Goal: Task Accomplishment & Management: Use online tool/utility

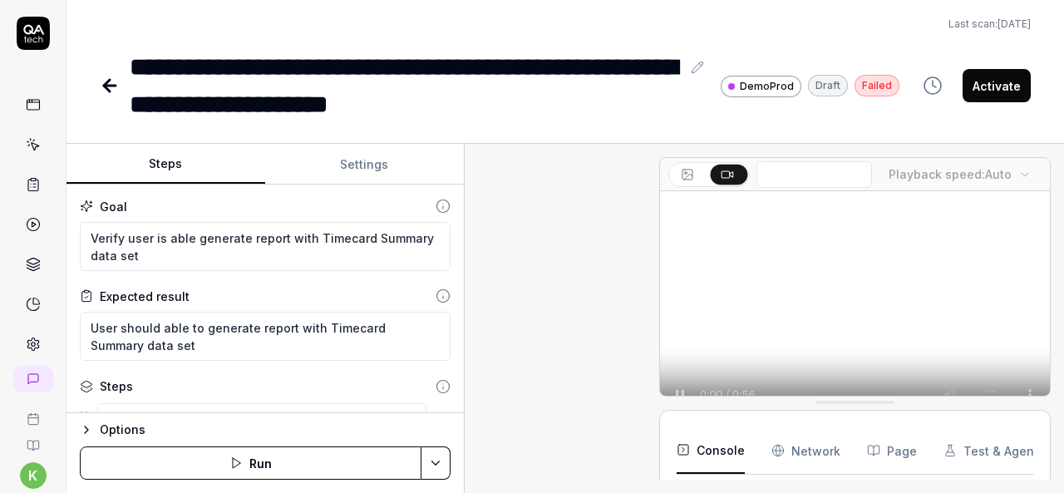
type textarea "*"
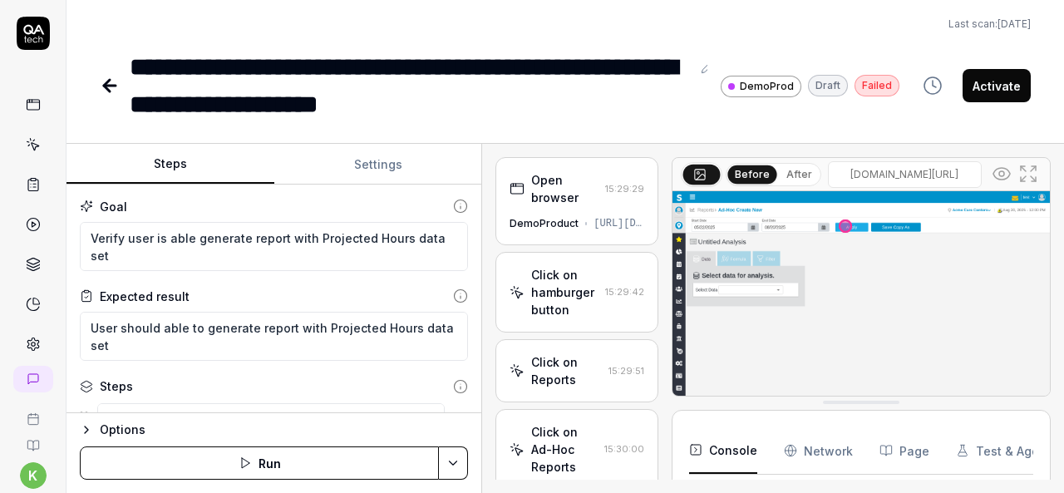
scroll to position [6939, 0]
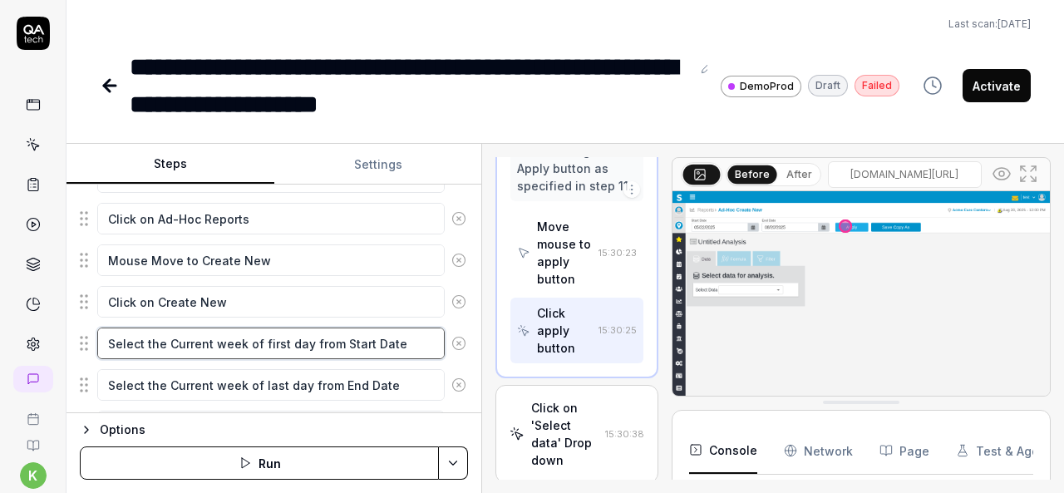
click at [320, 347] on textarea "Select the Current week of first day from Start Date" at bounding box center [270, 343] width 347 height 32
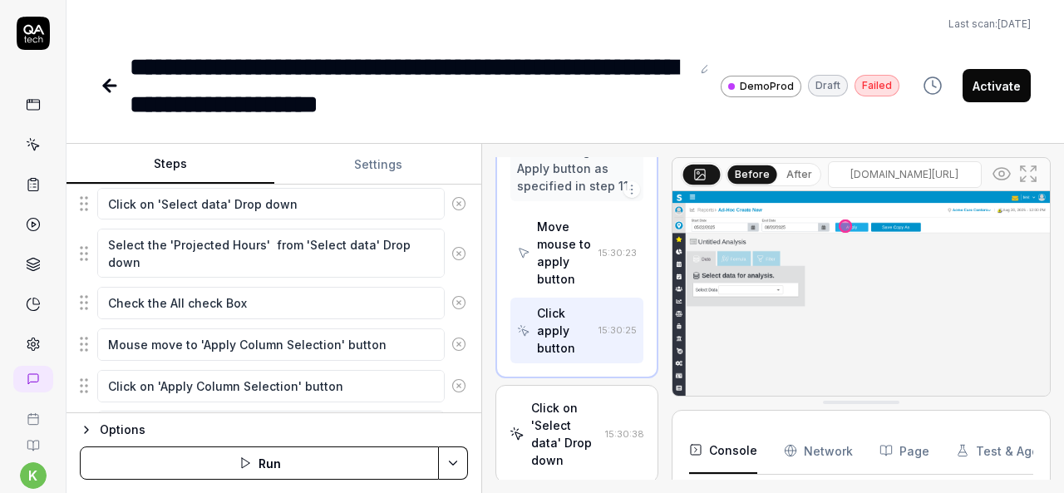
scroll to position [844, 0]
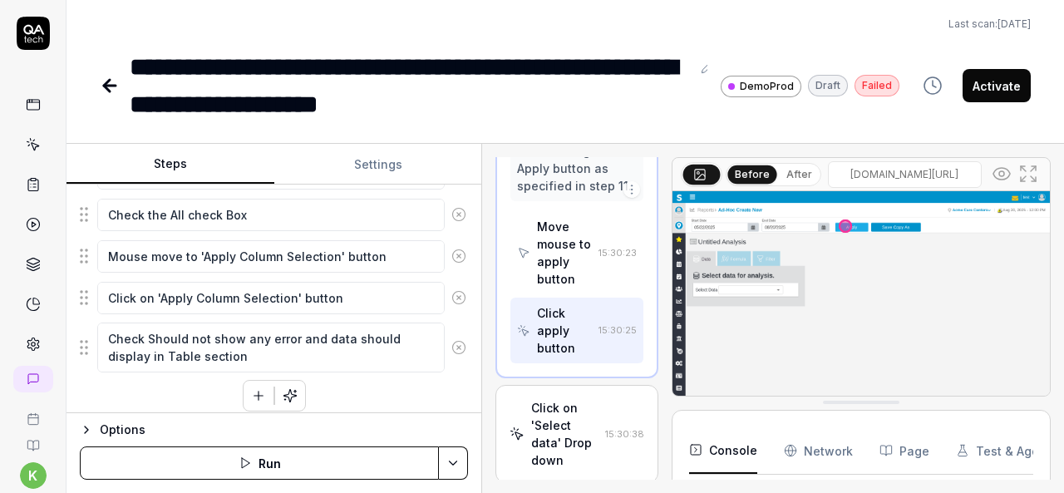
click at [259, 391] on icon "button" at bounding box center [259, 395] width 0 height 9
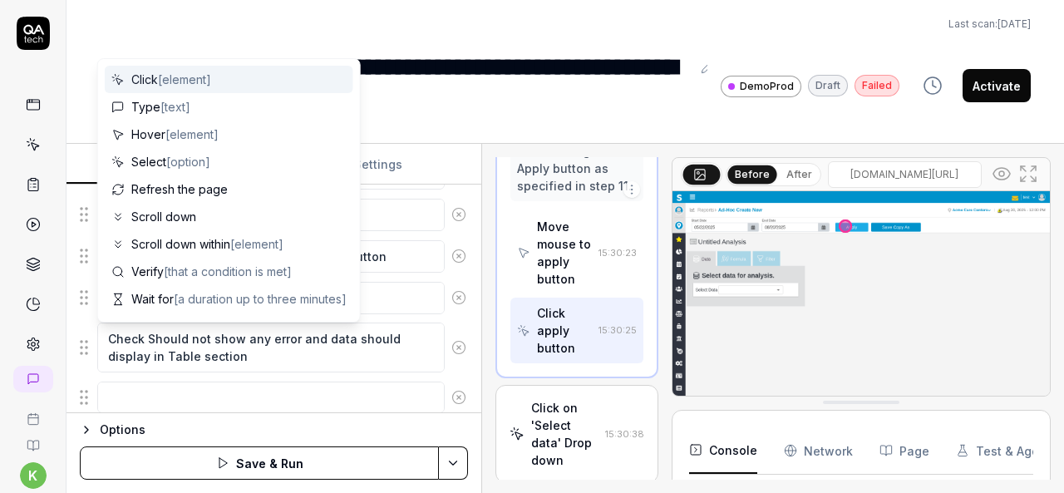
scroll to position [884, 0]
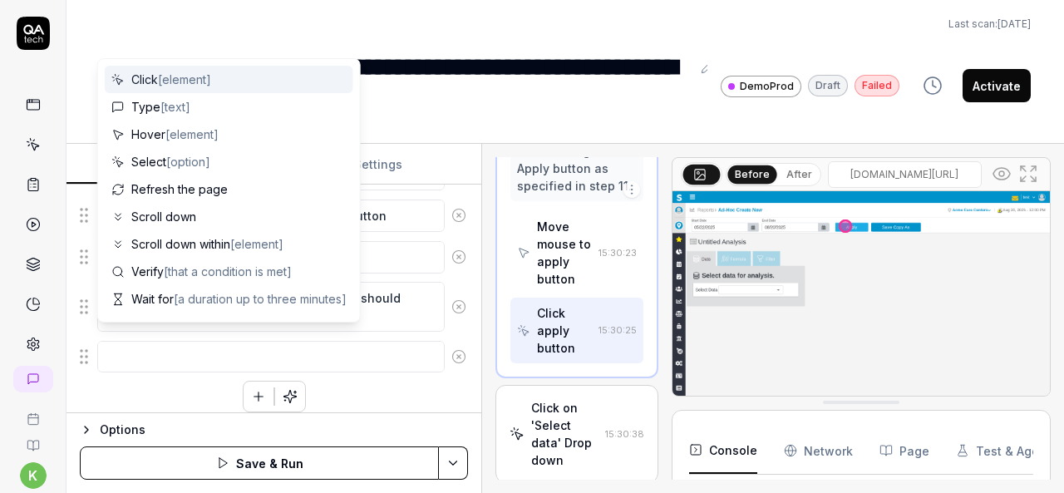
click at [211, 342] on textarea at bounding box center [270, 357] width 347 height 32
type textarea "*"
type textarea "M"
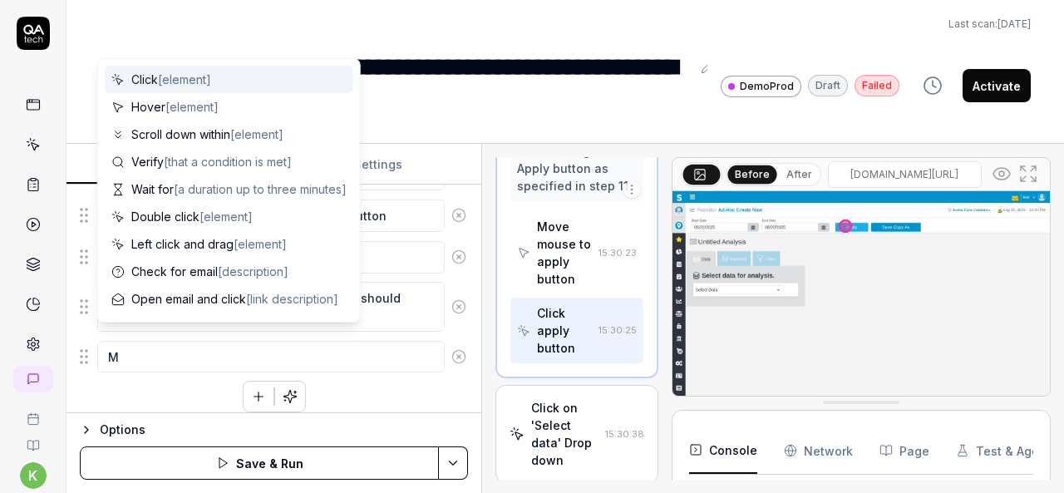
type textarea "*"
type textarea "Mo"
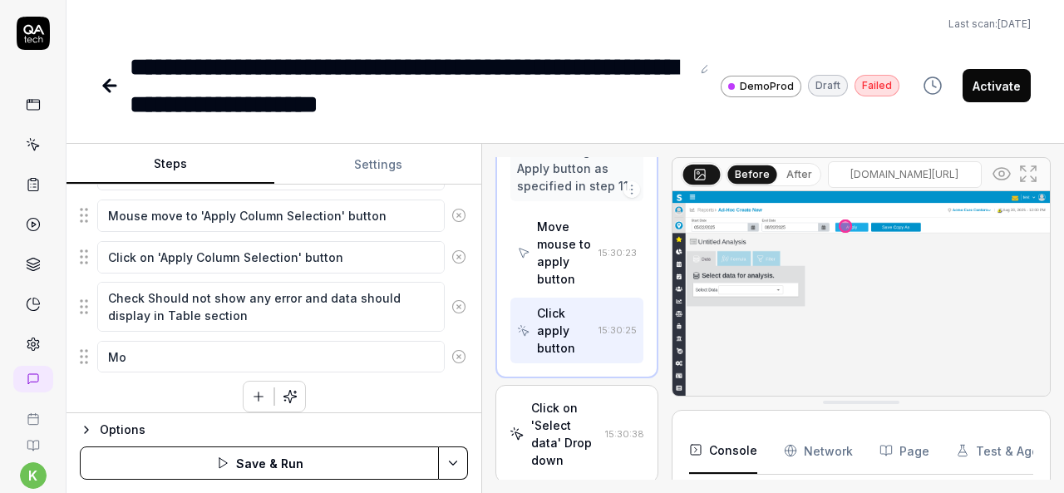
type textarea "*"
type textarea "Mou"
type textarea "*"
type textarea "Mous"
type textarea "*"
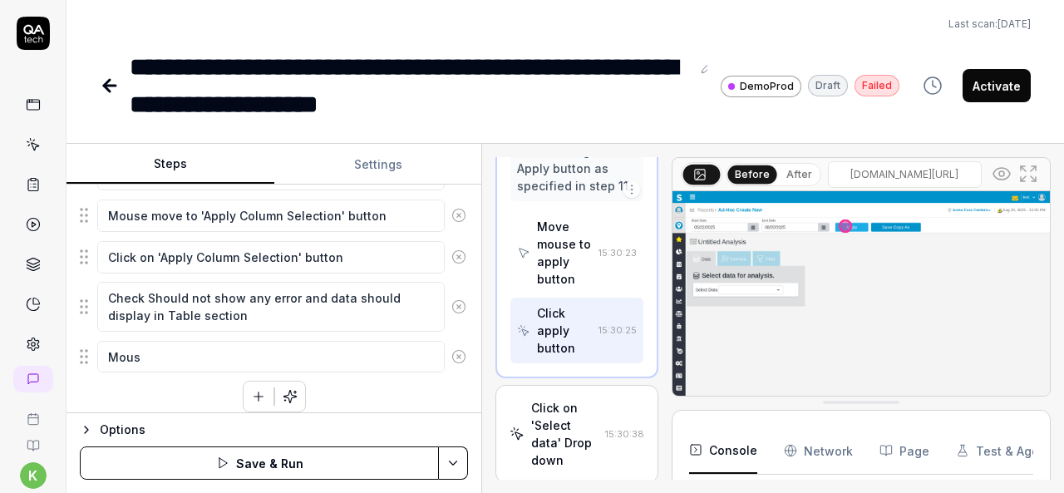
type textarea "Mouse"
type textarea "*"
type textarea "Mouse"
type textarea "*"
type textarea "Mouse m"
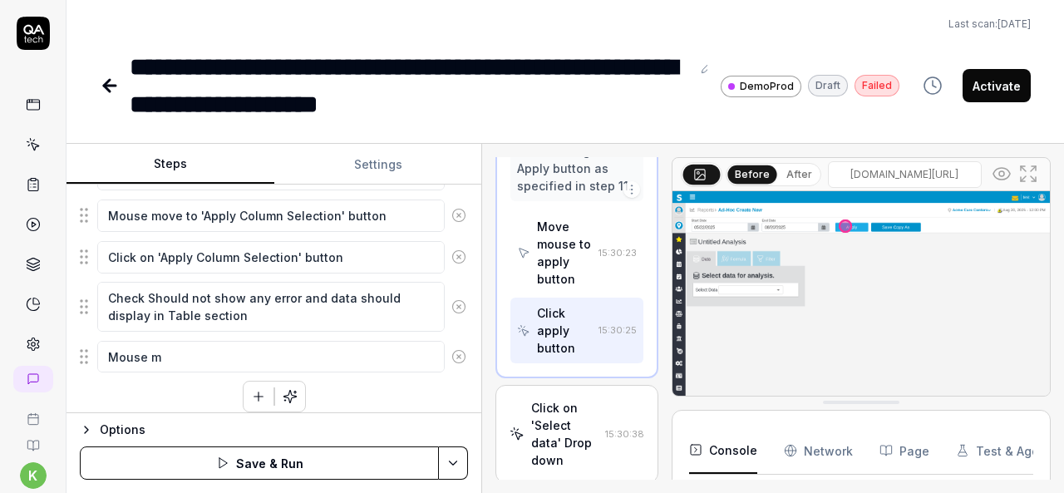
type textarea "*"
type textarea "Mouse mo"
type textarea "*"
type textarea "Mouse mov"
type textarea "*"
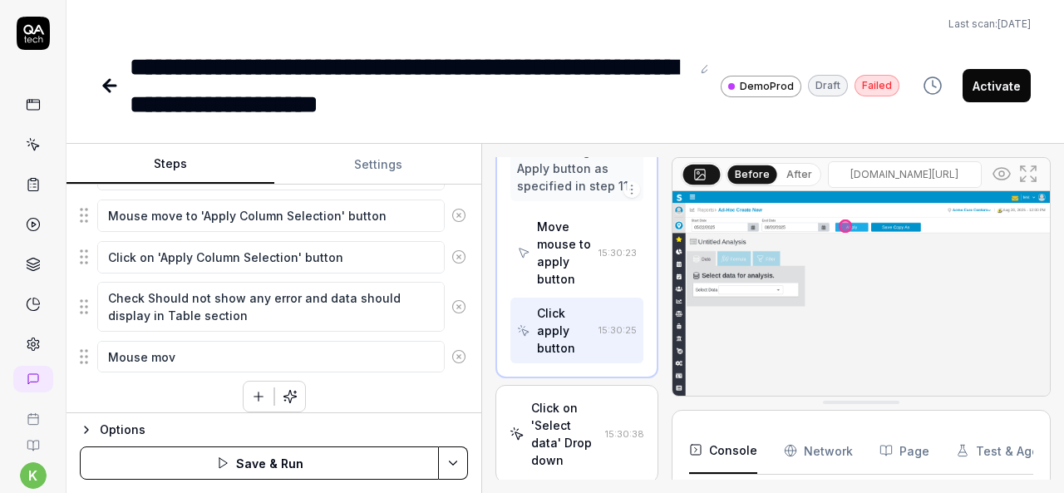
type textarea "Mouse move"
type textarea "*"
type textarea "Mouse move"
type textarea "*"
type textarea "Mouse move t"
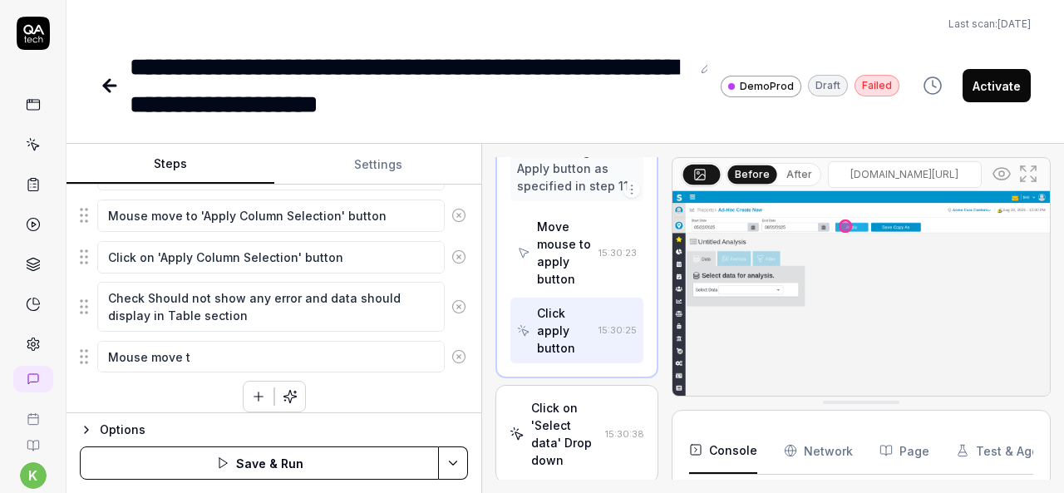
type textarea "*"
type textarea "Mouse move to"
type textarea "*"
type textarea "Mouse move to"
type textarea "*"
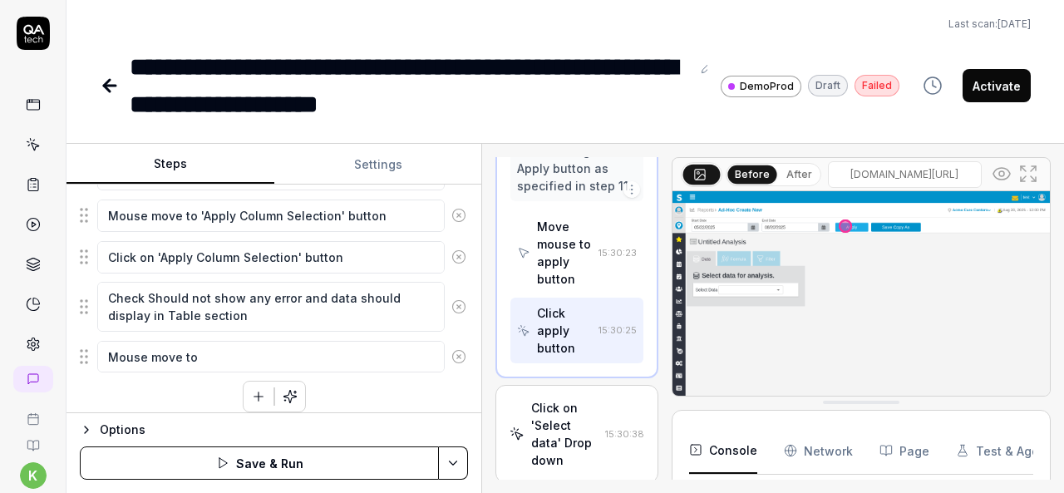
type textarea "Mouse move to S"
type textarea "*"
type textarea "Mouse move to St"
type textarea "*"
type textarea "Mouse move to Sta"
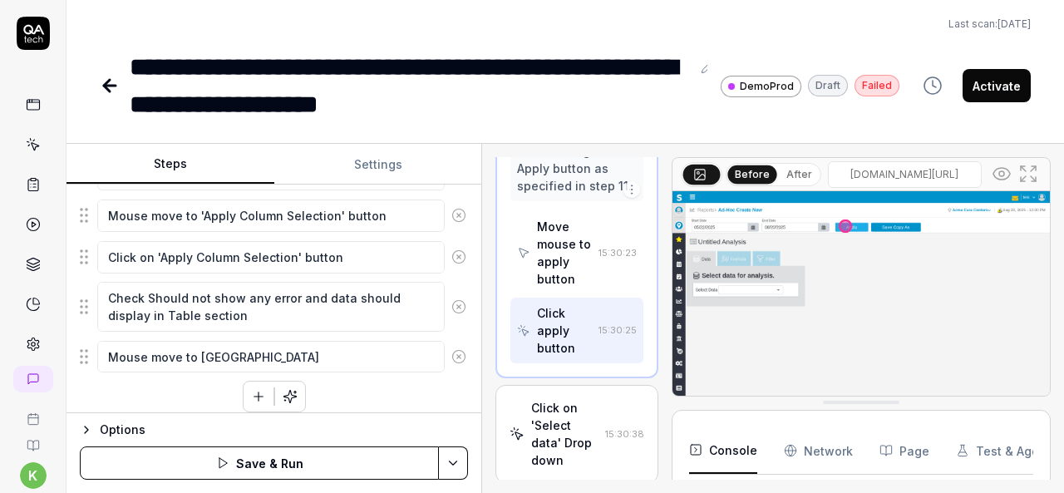
type textarea "*"
type textarea "Mouse move to Star"
type textarea "*"
type textarea "Mouse move to Start"
type textarea "*"
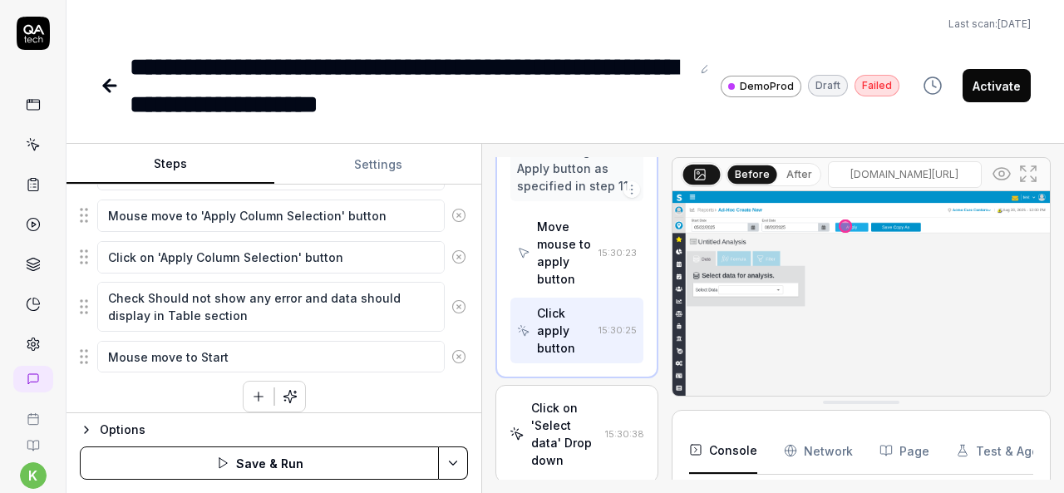
type textarea "Mouse move to Start"
type textarea "*"
type textarea "Mouse move to Start D"
type textarea "*"
type textarea "Mouse move to Start Da"
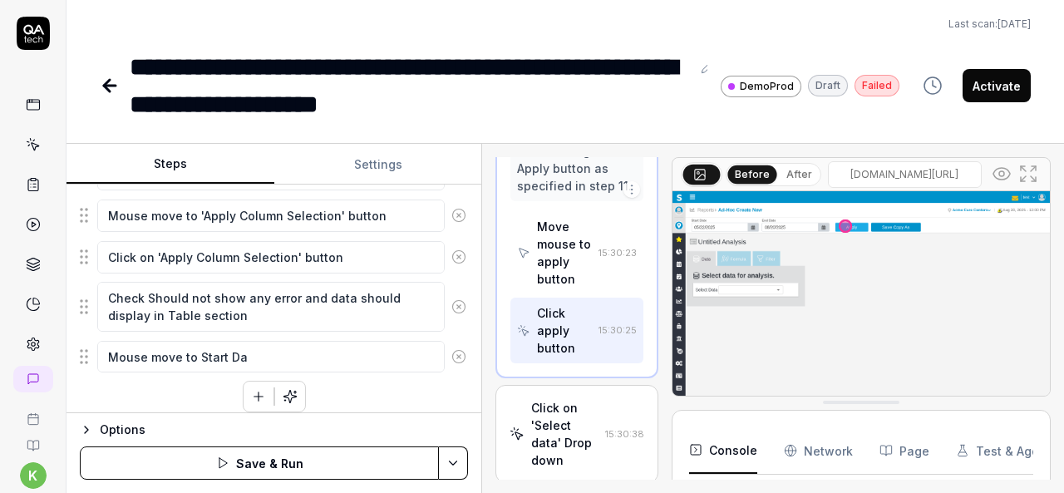
type textarea "*"
type textarea "Mouse move to Start Dat"
type textarea "*"
type textarea "Mouse move to Start Date"
type textarea "*"
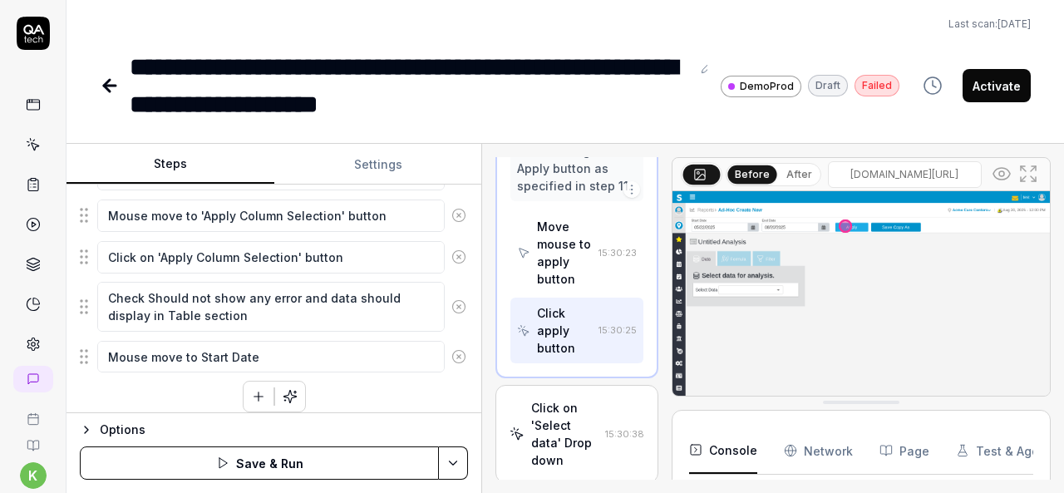
type textarea "Mouse move to Start Date"
type textarea "*"
type textarea "Mouse move to Start Date"
type textarea "*"
type textarea "Mouse move to Start Date'"
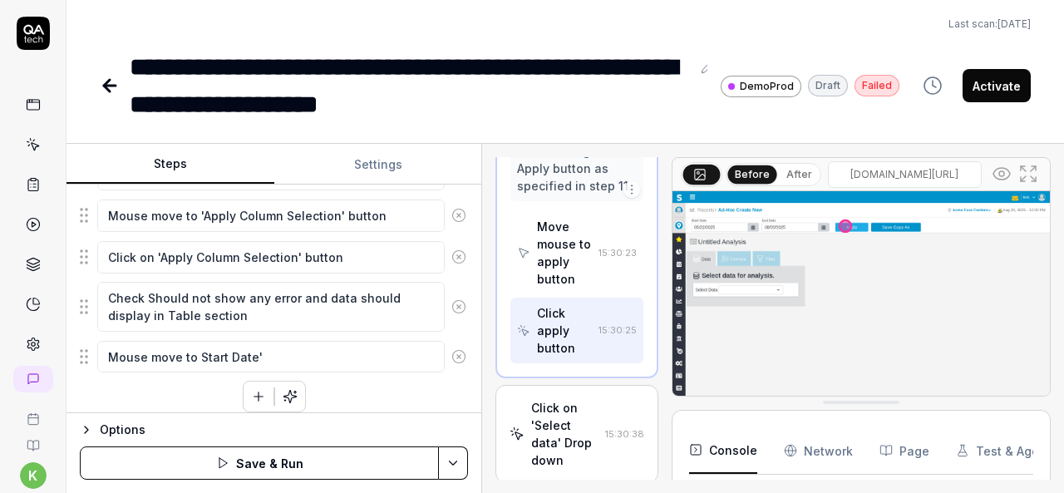
click at [197, 341] on textarea "Mouse move to Start Date'" at bounding box center [270, 357] width 347 height 32
type textarea "*"
type textarea "Mouse move to 'Start Date'"
click at [291, 342] on textarea "Mouse move to 'Start Date'" at bounding box center [270, 357] width 347 height 32
type textarea "*"
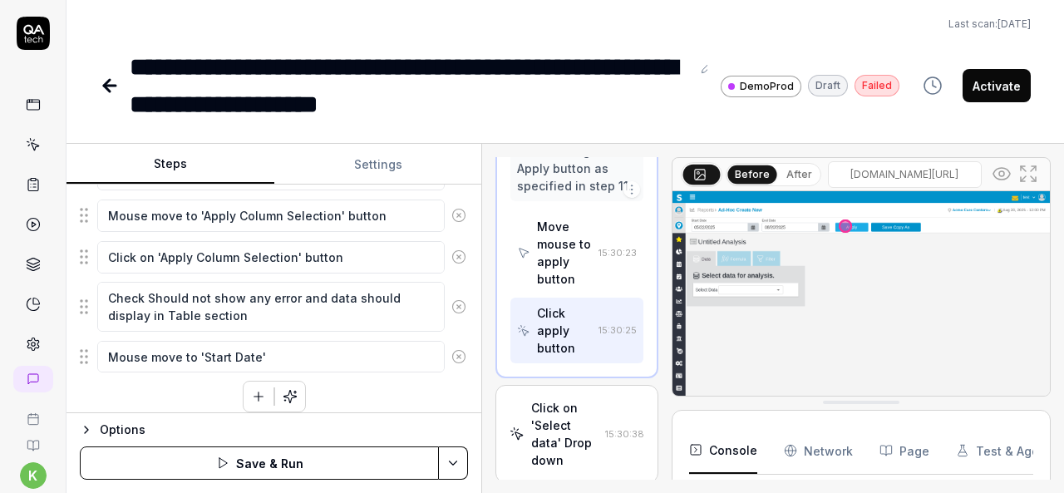
type textarea "Mouse move to 'Start Date'"
type textarea "*"
type textarea "Mouse move to 'Start Date' d"
type textarea "*"
type textarea "Mouse move to 'Start Date' da"
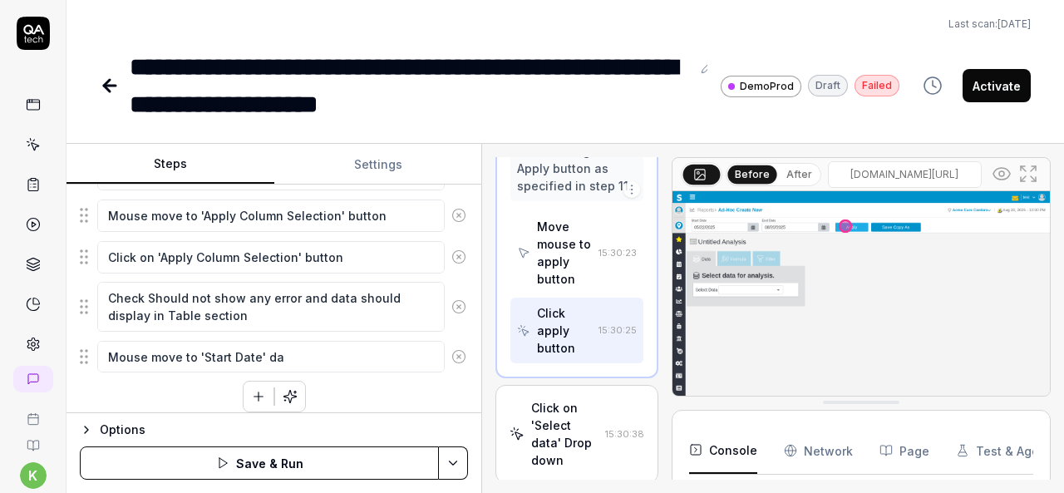
type textarea "*"
type textarea "Mouse move to 'Start Date' dat"
type textarea "*"
type textarea "Mouse move to 'Start Date' date"
type textarea "*"
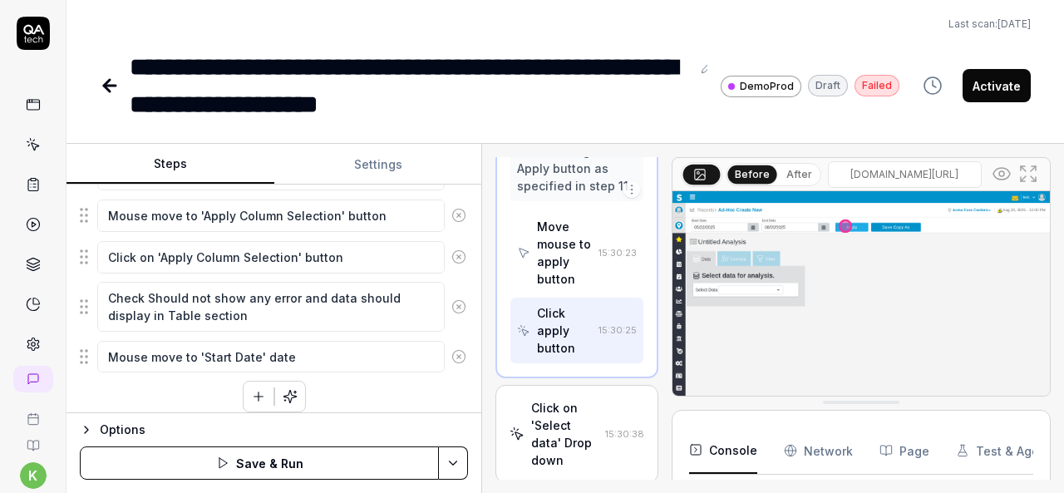
type textarea "Mouse move to 'Start Date' date"
type textarea "*"
type textarea "Mouse move to 'Start Date' date p"
type textarea "*"
type textarea "Mouse move to 'Start Date' date pi"
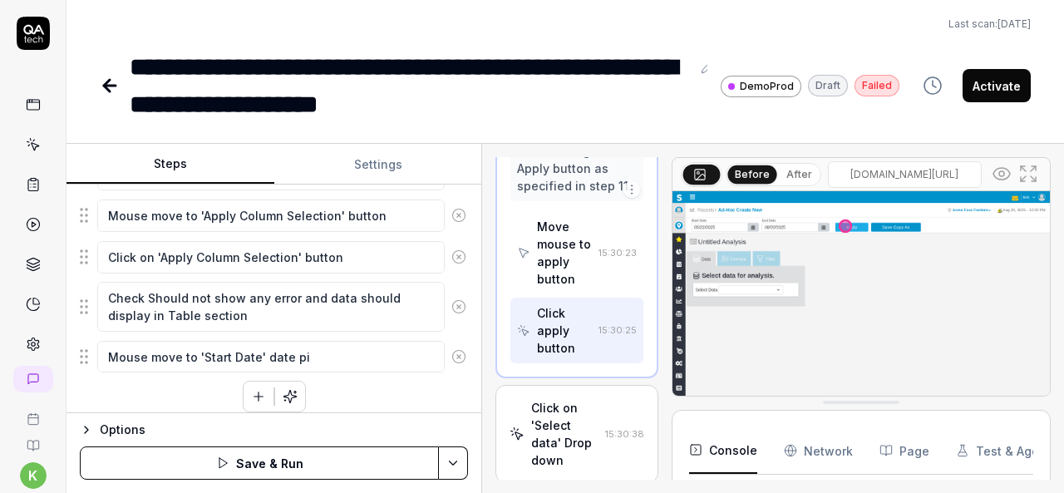
type textarea "*"
type textarea "Mouse move to 'Start Date' date pic"
type textarea "*"
type textarea "Mouse move to 'Start Date' date pick"
type textarea "*"
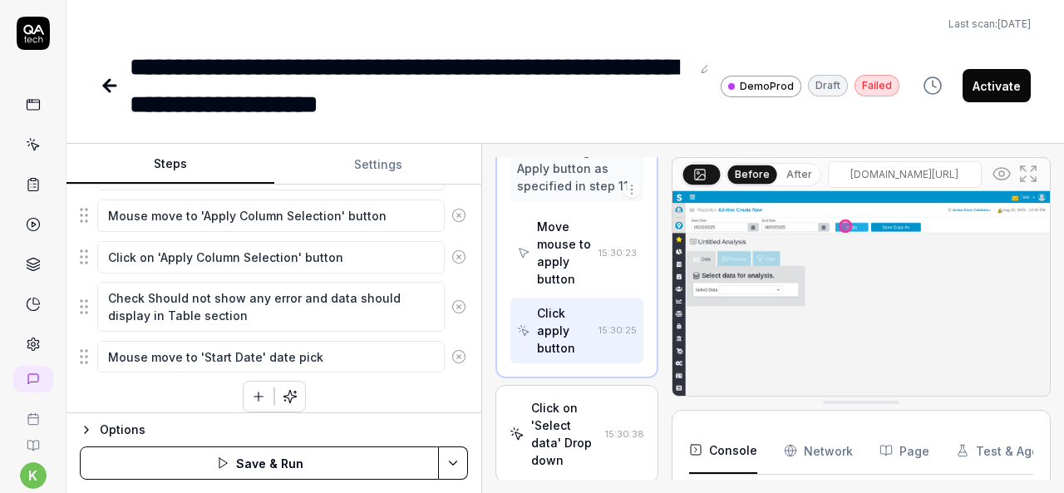
type textarea "Mouse move to 'Start Date' date picke"
type textarea "*"
type textarea "Mouse move to 'Start Date' date pickerb"
type textarea "*"
type textarea "Mouse move to 'Start Date' date pickerb"
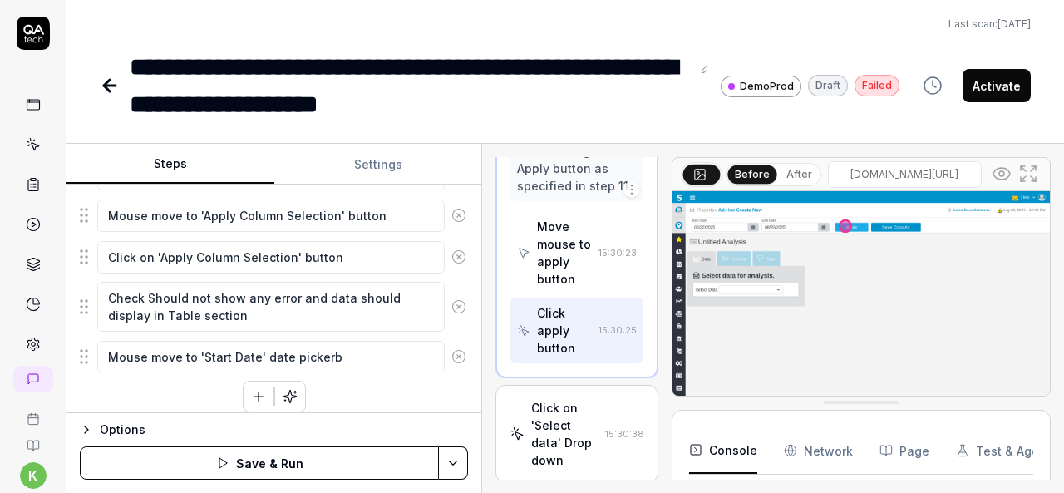
type textarea "*"
type textarea "Mouse move to 'Start Date' date pickerb"
type textarea "*"
type textarea "Mouse move to 'Start Date' date pickerb"
type textarea "*"
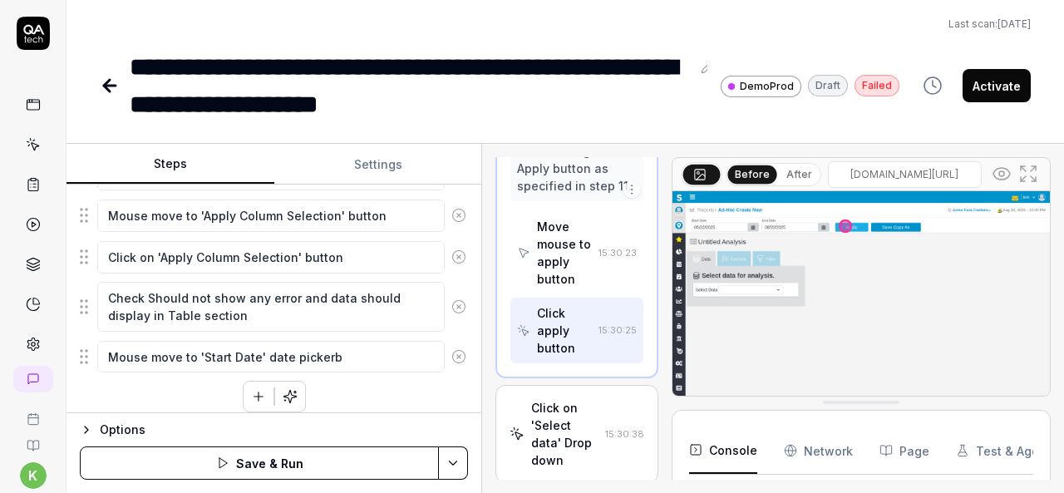
type textarea "Mouse move to 'Start Date' date pickerb"
type textarea "*"
type textarea "Mouse move to 'Start Date' date picker"
type textarea "*"
type textarea "Mouse move to 'Start Date' date picker"
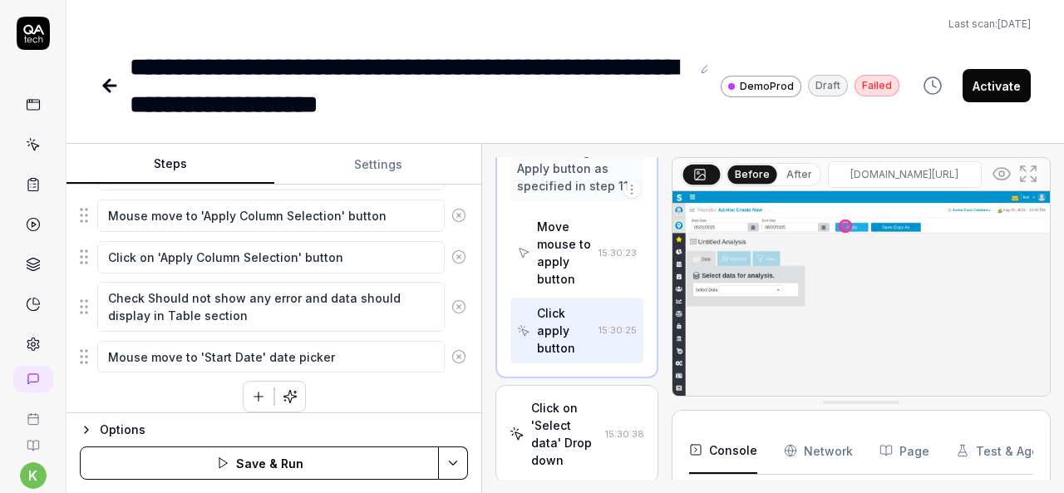
type textarea "*"
type textarea "Mouse move to 'Start Date' date picker"
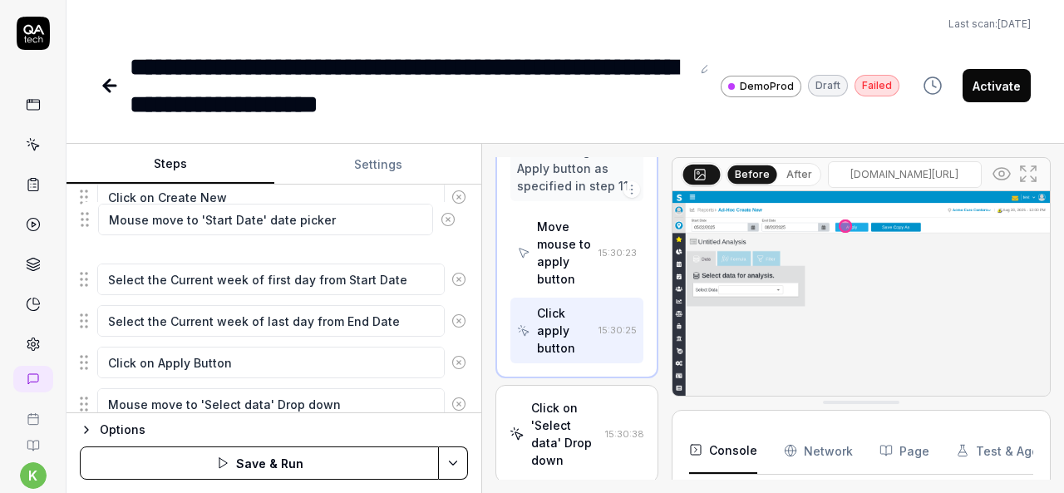
scroll to position [482, 0]
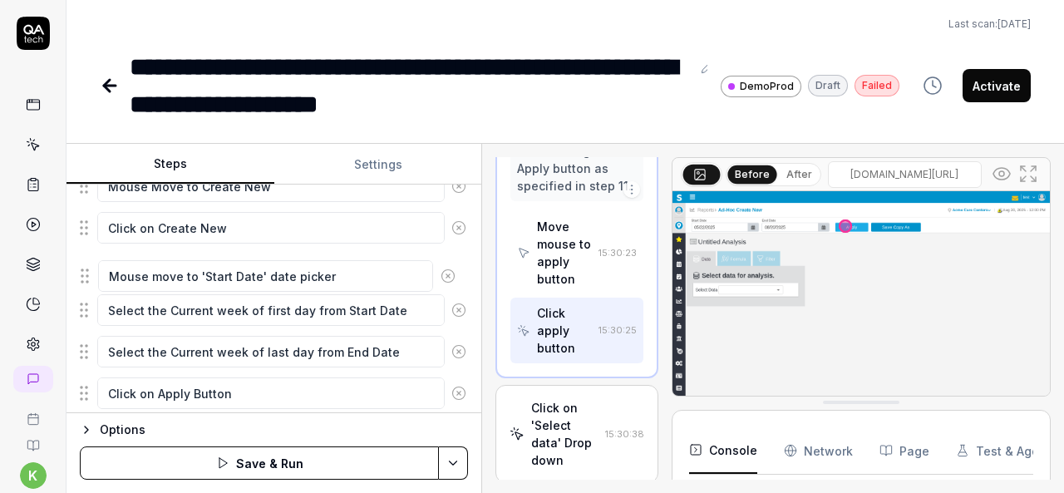
drag, startPoint x: 85, startPoint y: 347, endPoint x: 86, endPoint y: 278, distance: 69.0
click at [86, 278] on fieldset "Mouse move to hamburger button Click on hamburger button Mouse move to Reports …" at bounding box center [274, 347] width 388 height 857
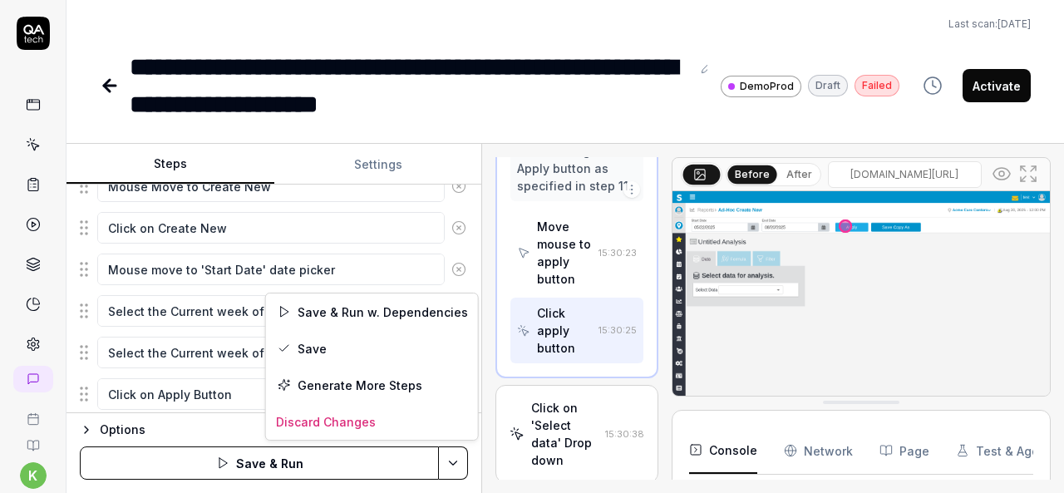
click at [451, 460] on html "**********" at bounding box center [532, 246] width 1064 height 493
click at [314, 347] on div "Save" at bounding box center [372, 348] width 212 height 37
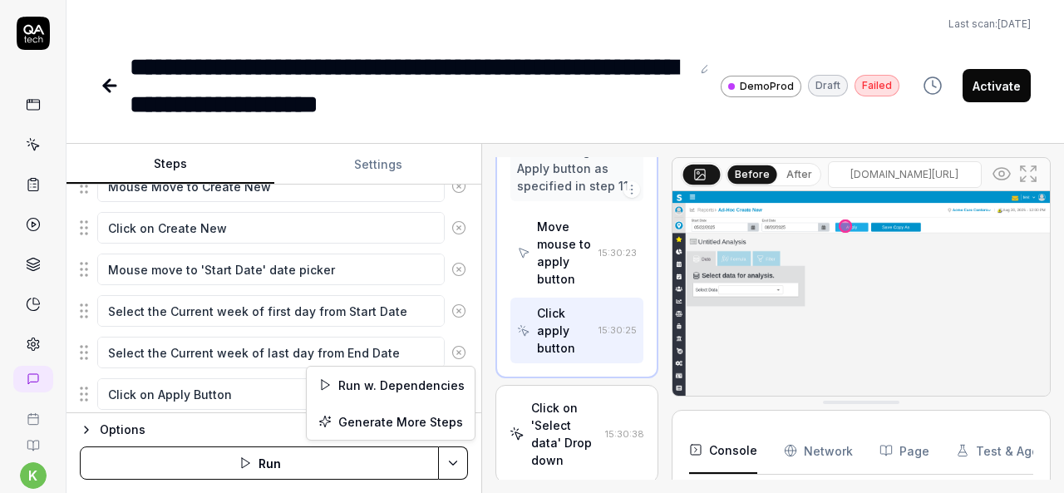
click at [458, 466] on html "**********" at bounding box center [532, 246] width 1064 height 493
click at [391, 382] on div "Run w. Dependencies" at bounding box center [391, 385] width 168 height 37
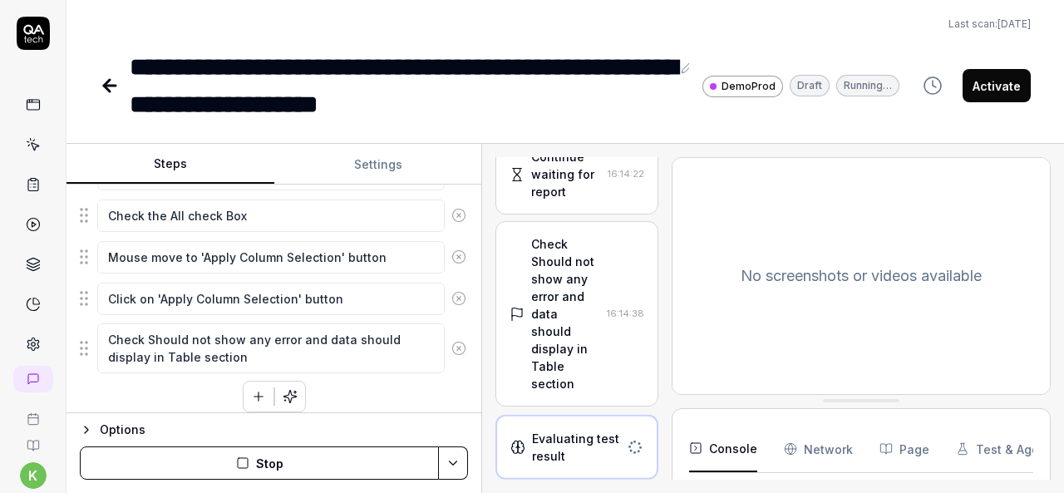
scroll to position [2371, 0]
click at [613, 317] on time "16:14:38" at bounding box center [625, 315] width 37 height 12
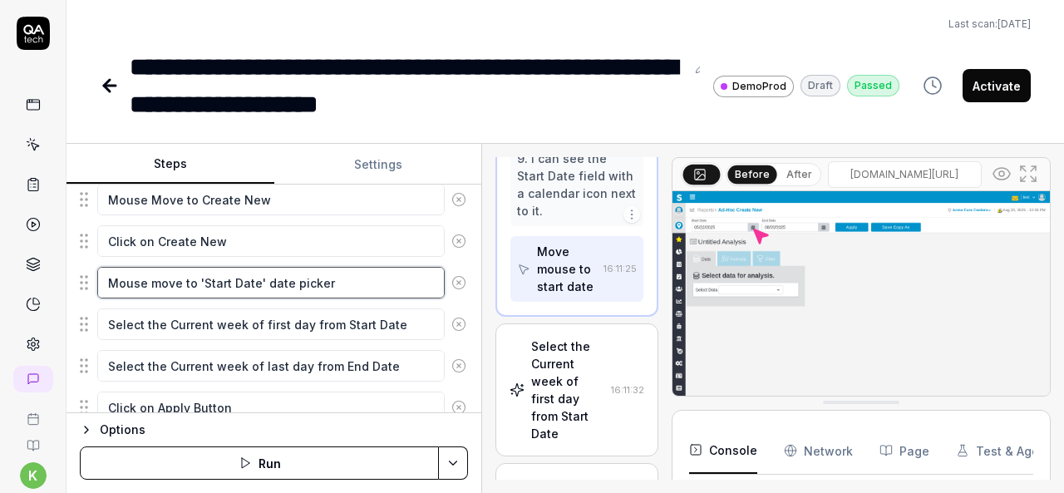
scroll to position [1396, 0]
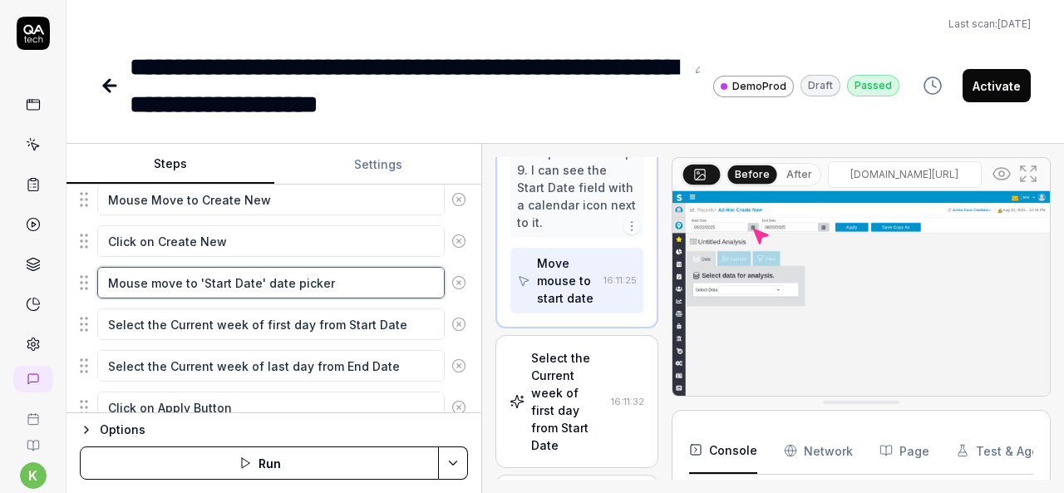
drag, startPoint x: 348, startPoint y: 273, endPoint x: 82, endPoint y: 288, distance: 266.4
click at [82, 288] on div "Mouse move to 'Start Date' date picker" at bounding box center [274, 282] width 388 height 35
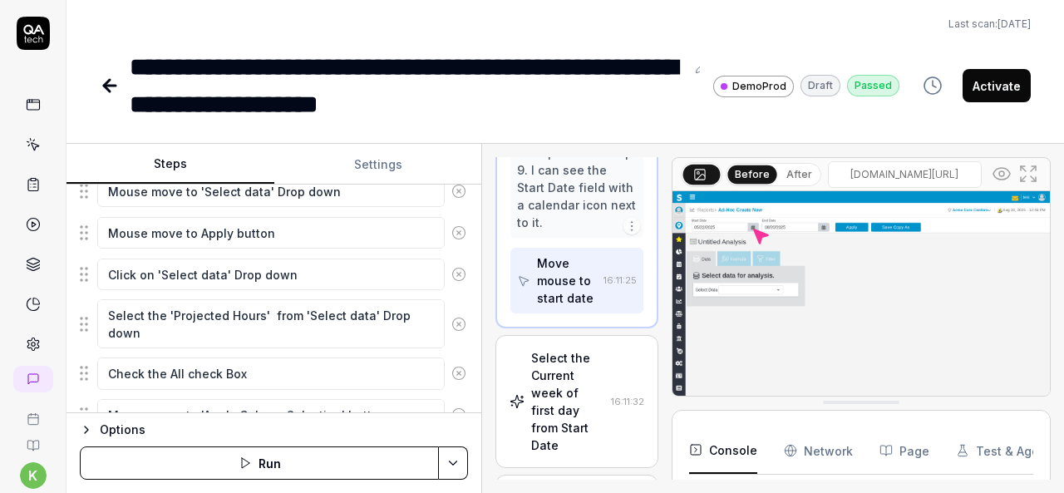
scroll to position [884, 0]
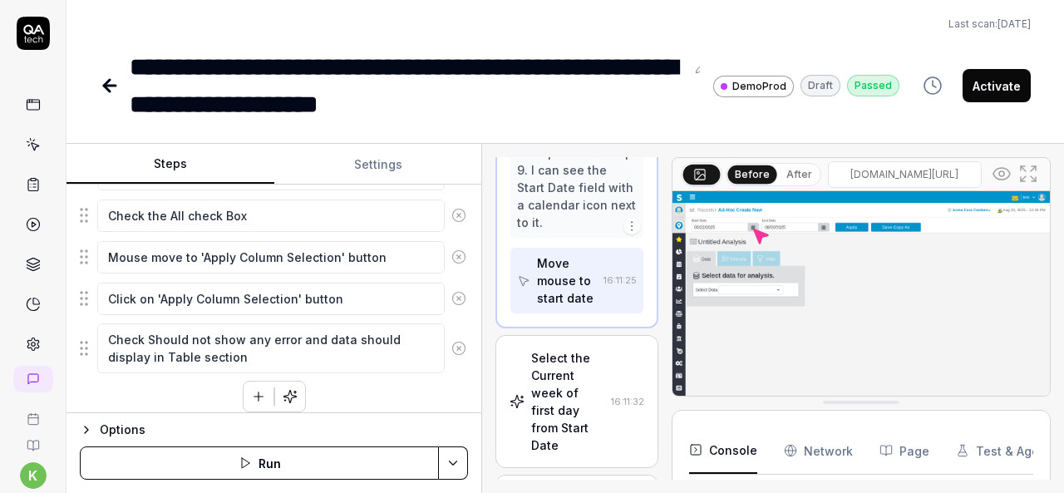
click at [251, 389] on icon "button" at bounding box center [258, 396] width 15 height 15
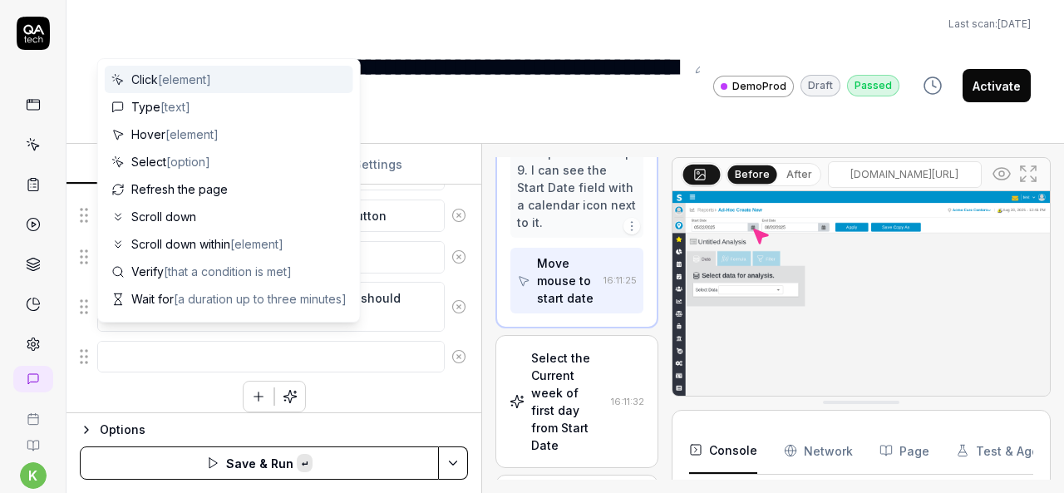
click at [177, 342] on textarea at bounding box center [270, 357] width 347 height 32
type textarea "*"
type textarea "Mouse move to 'Start Date' date picker"
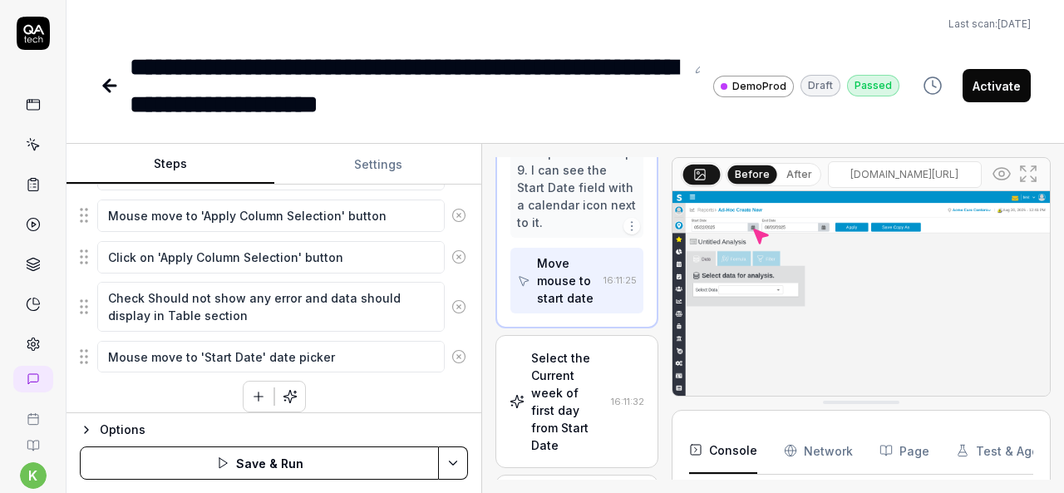
click at [216, 346] on textarea "Mouse move to 'Start Date' date picker" at bounding box center [270, 357] width 347 height 32
type textarea "*"
type textarea "Mouse move to ' Date' date picker"
type textarea "*"
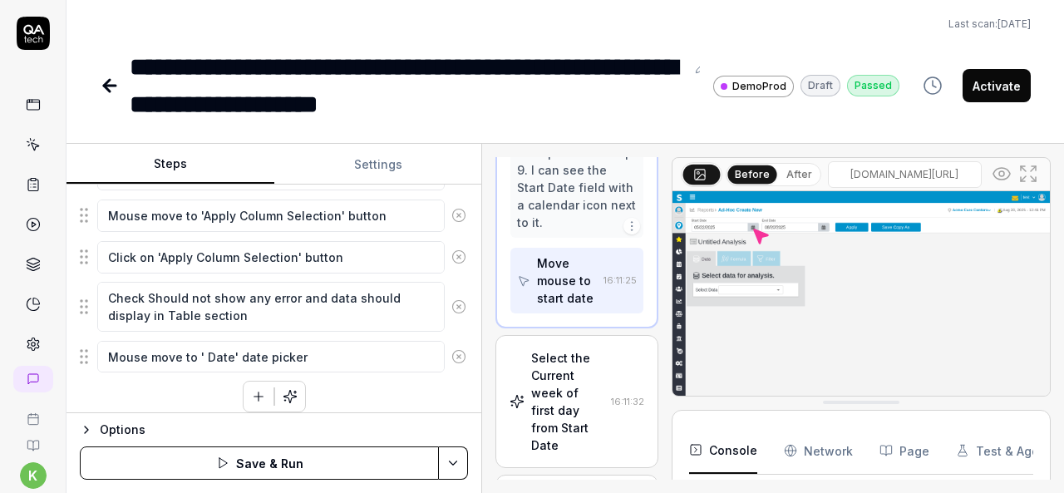
type textarea "Mouse move to 'E Date' date picker"
type textarea "*"
type textarea "Mouse move to 'En Date' date picker"
type textarea "*"
type textarea "Mouse move to 'End Date' date picker"
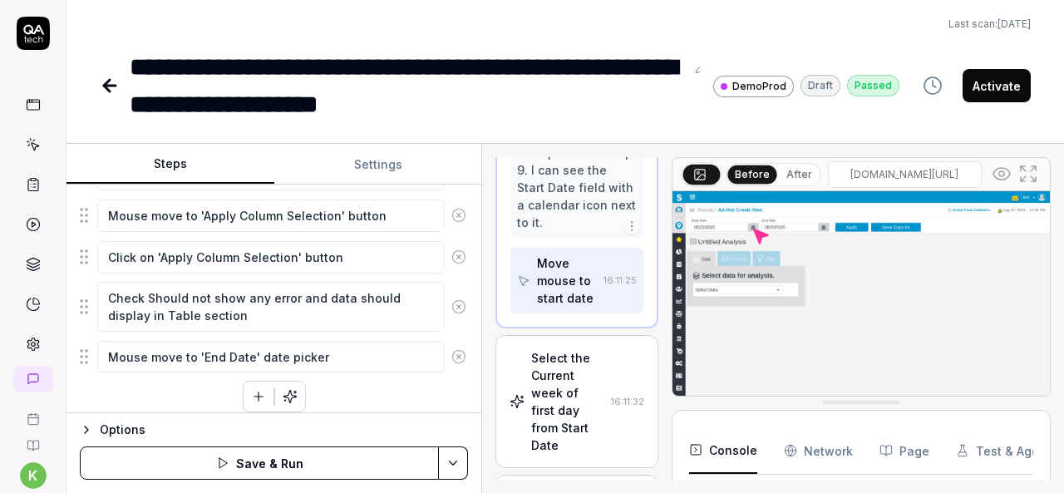
click at [210, 400] on div "Goal Verify user is able generate report with Projected Hours data set Expected…" at bounding box center [273, 299] width 415 height 229
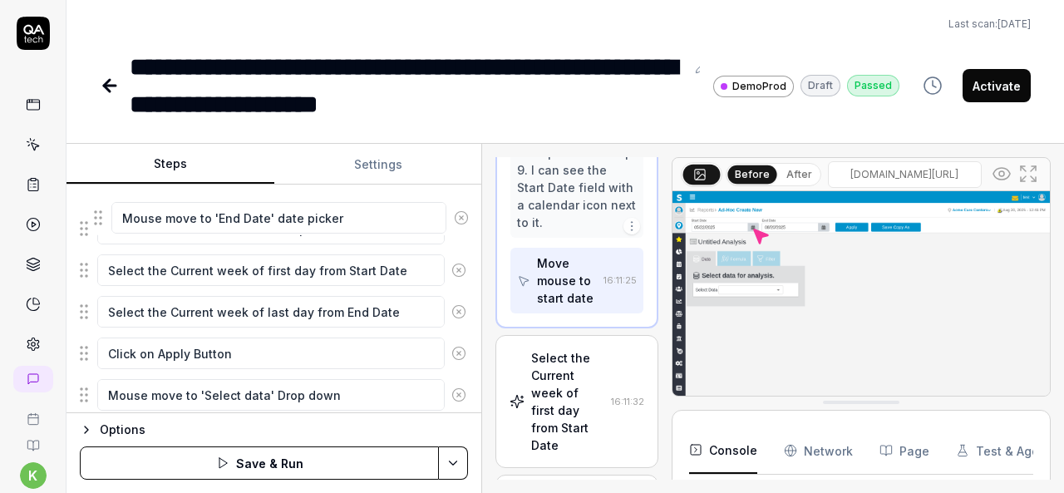
scroll to position [540, 0]
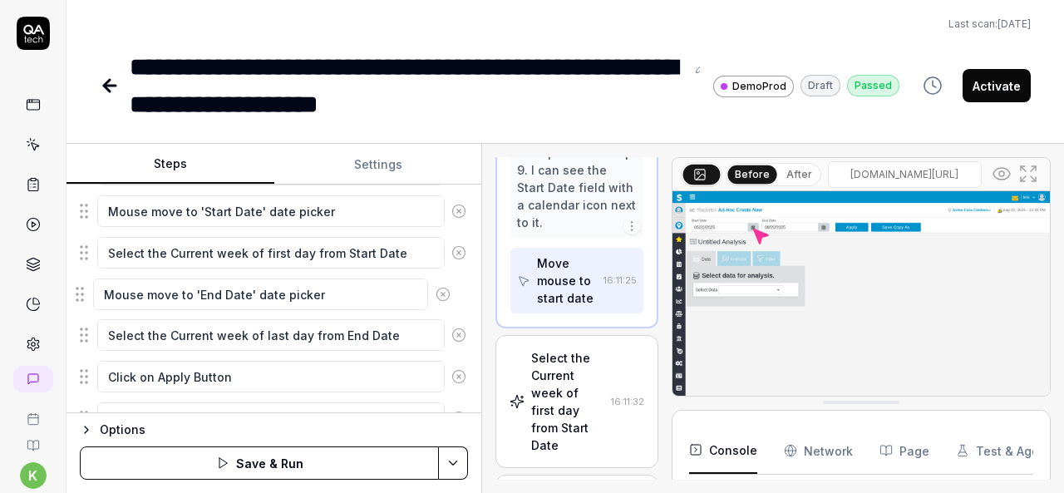
drag, startPoint x: 84, startPoint y: 347, endPoint x: 80, endPoint y: 293, distance: 53.4
click at [80, 293] on fieldset "Mouse move to hamburger button Click on hamburger button Mouse move to Reports …" at bounding box center [274, 310] width 388 height 899
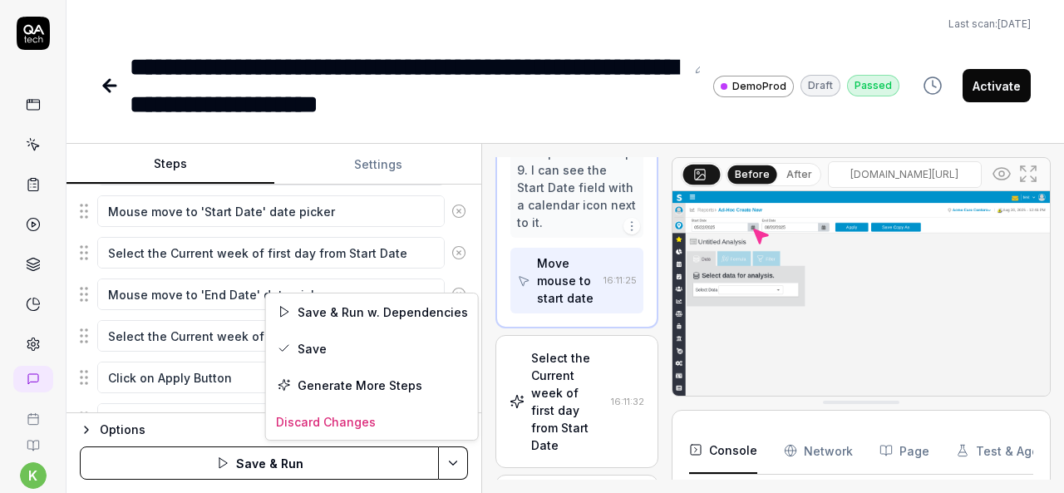
click at [459, 459] on html "**********" at bounding box center [532, 246] width 1064 height 493
click at [311, 343] on div "Save" at bounding box center [372, 348] width 212 height 37
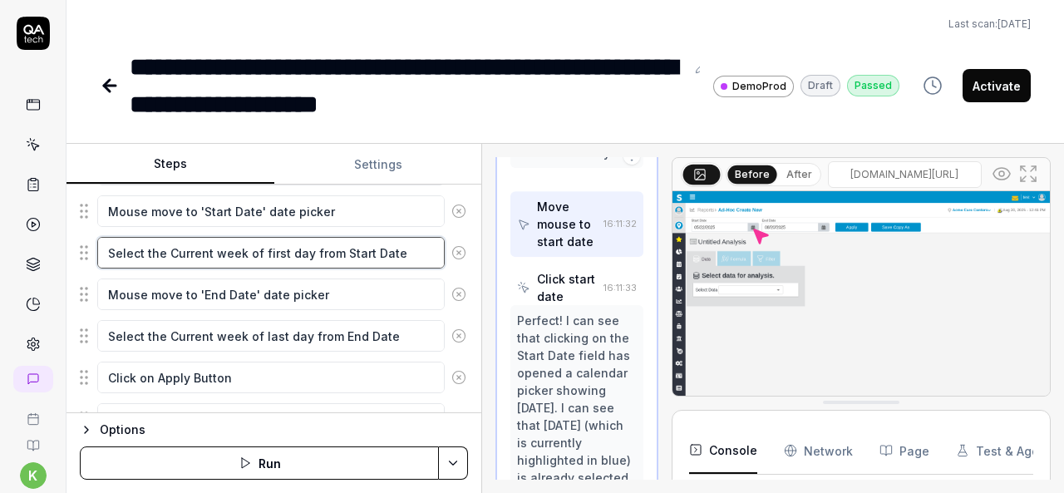
click at [397, 252] on textarea "Select the Current week of first day from Start Date" at bounding box center [270, 253] width 347 height 32
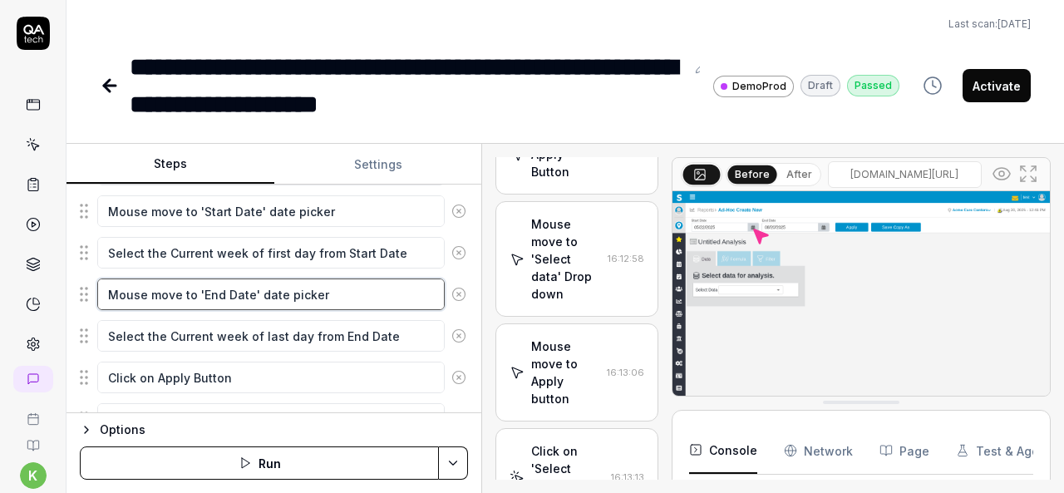
scroll to position [3829, 0]
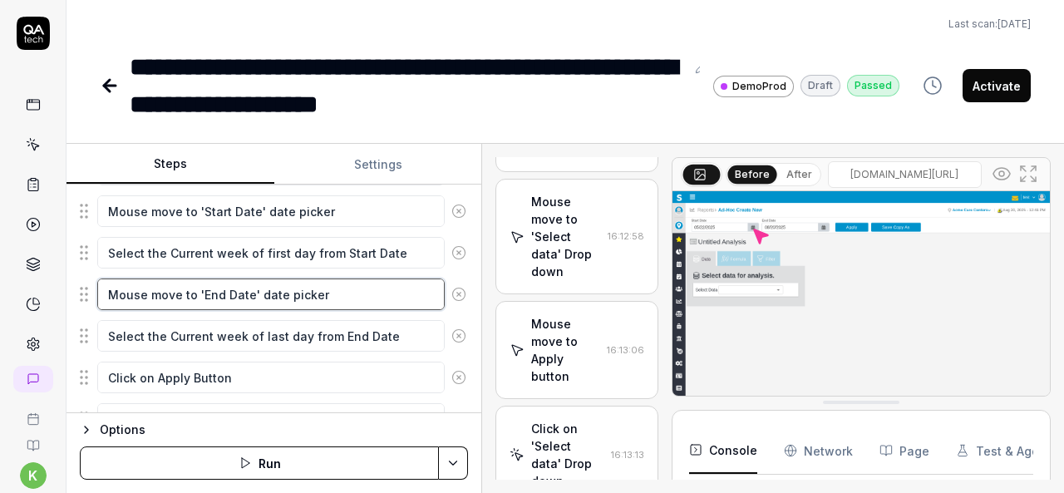
click at [361, 295] on textarea "Mouse move to 'End Date' date picker" at bounding box center [270, 294] width 347 height 32
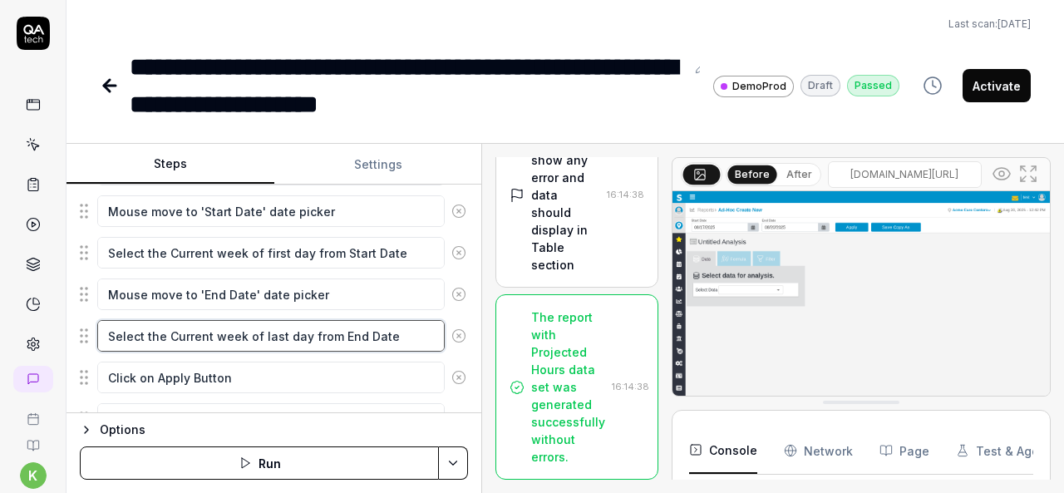
click at [366, 333] on textarea "Select the Current week of last day from End Date" at bounding box center [270, 336] width 347 height 32
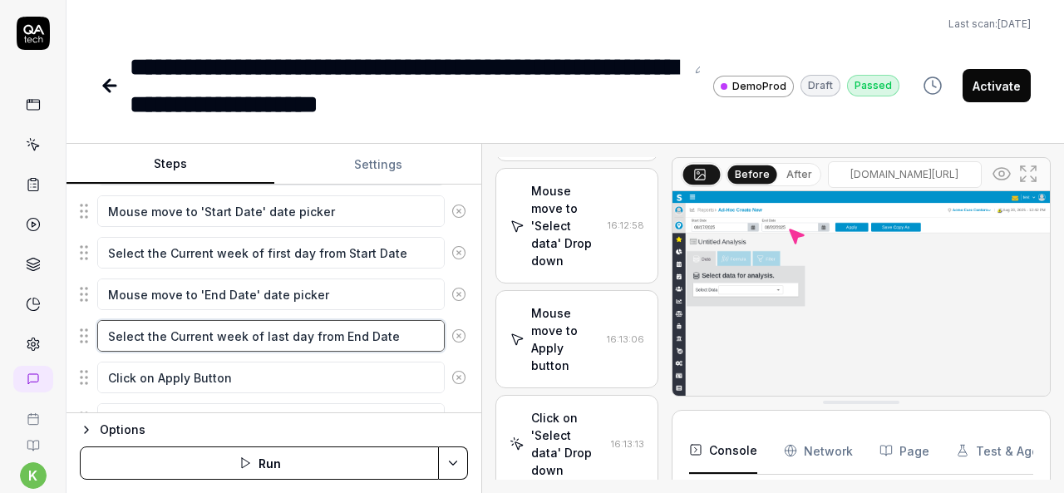
scroll to position [2592, 0]
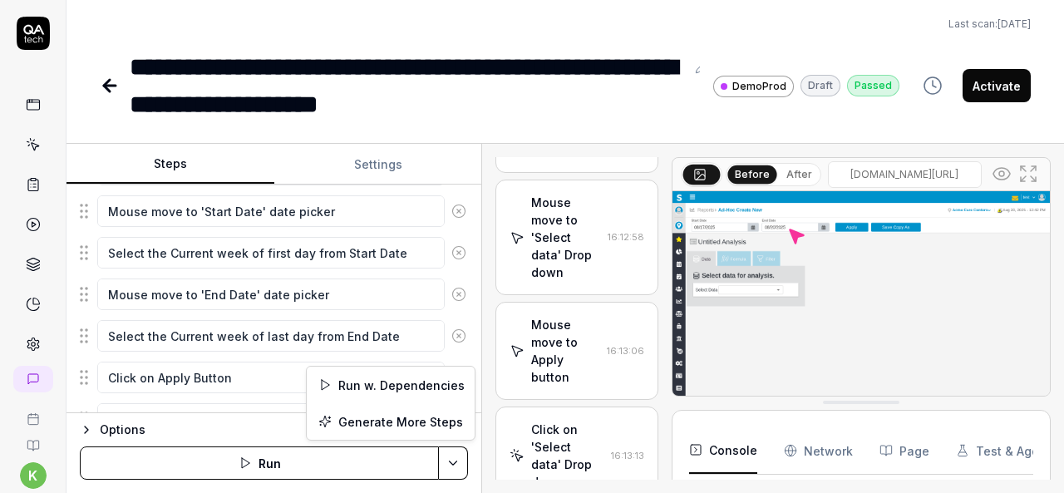
click at [447, 466] on html "**********" at bounding box center [532, 246] width 1064 height 493
click at [382, 377] on div "Run w. Dependencies" at bounding box center [391, 385] width 168 height 37
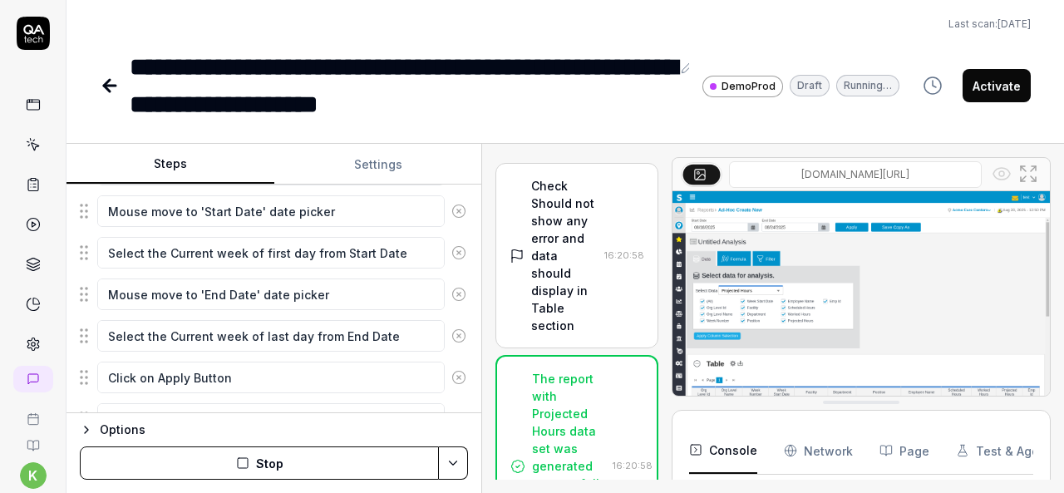
scroll to position [1553, 0]
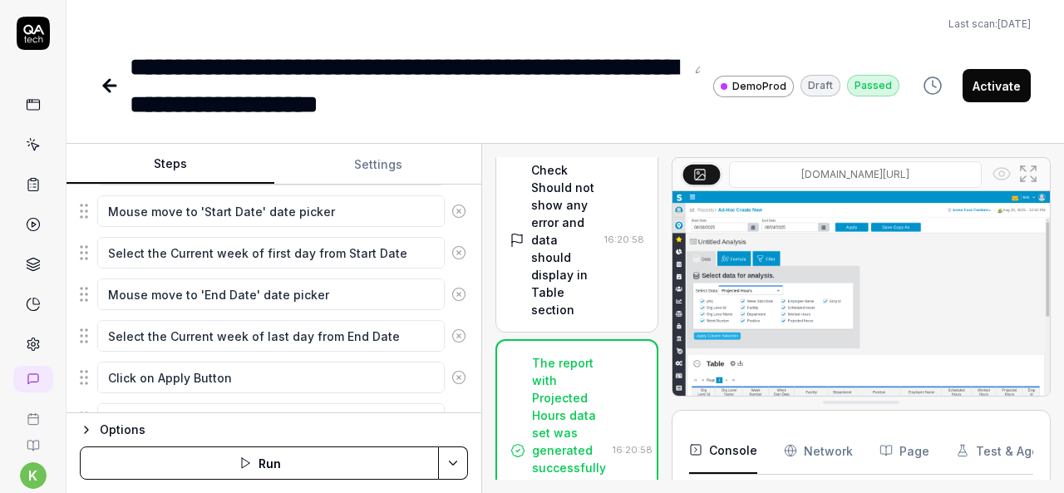
type textarea "*"
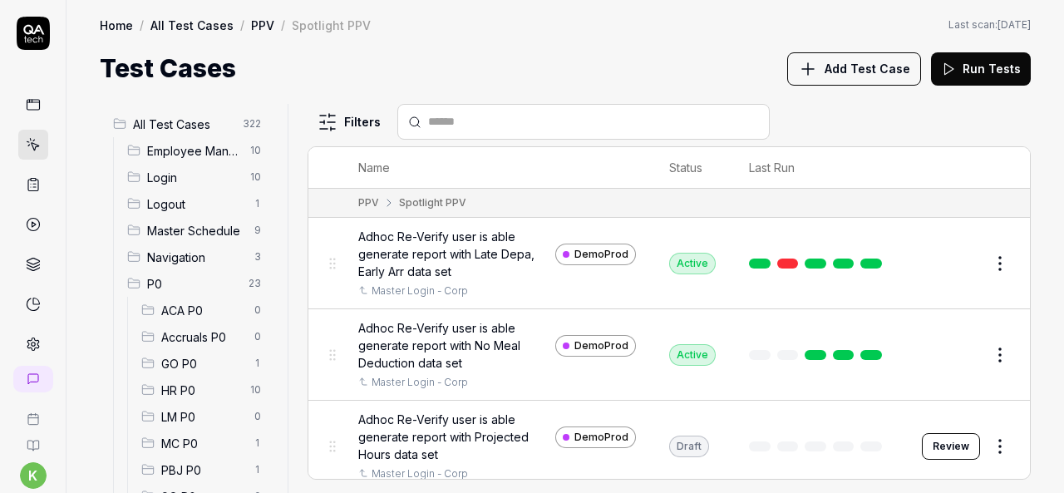
scroll to position [92, 0]
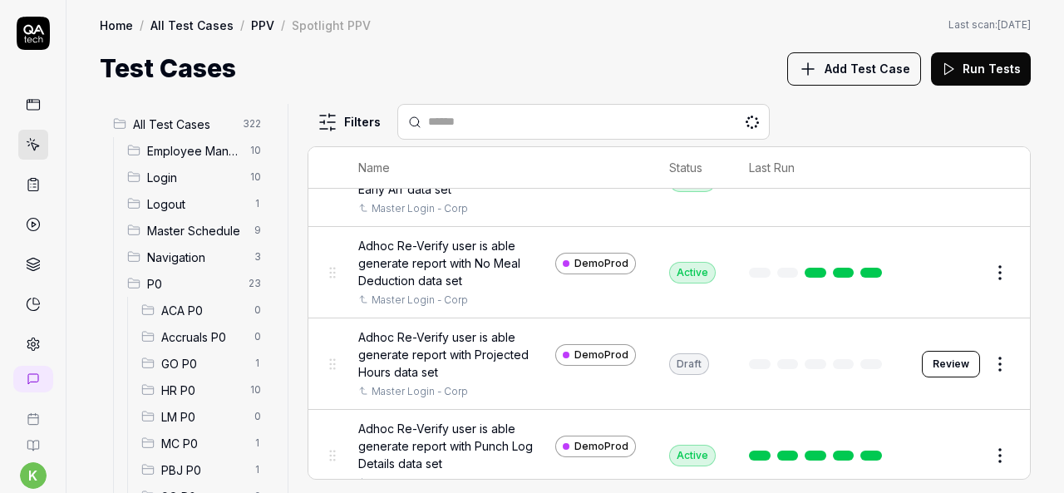
scroll to position [83, 0]
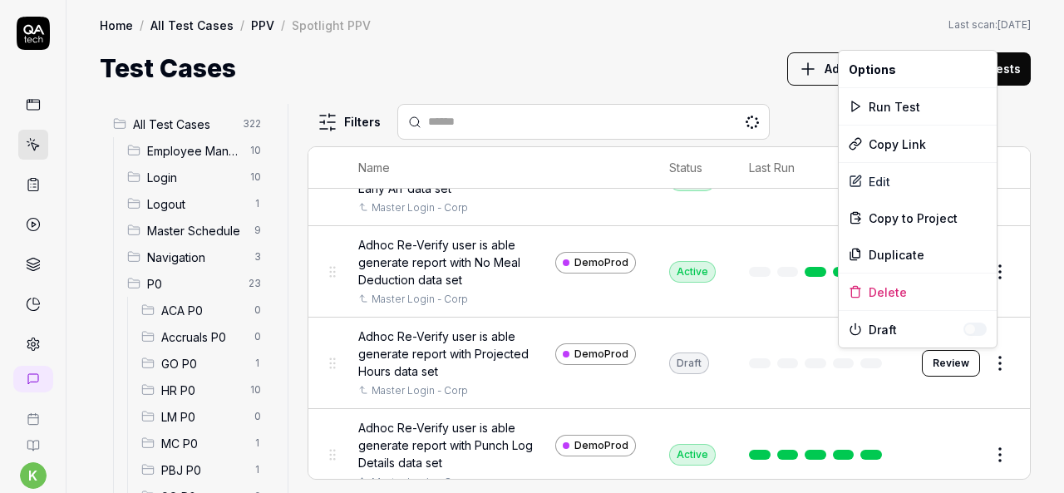
click at [997, 355] on html "k Home / All Test Cases / PPV / Spotlight PPV Home / All Test Cases / PPV / Spo…" at bounding box center [532, 246] width 1064 height 493
click at [888, 101] on div "Run Test" at bounding box center [918, 106] width 158 height 37
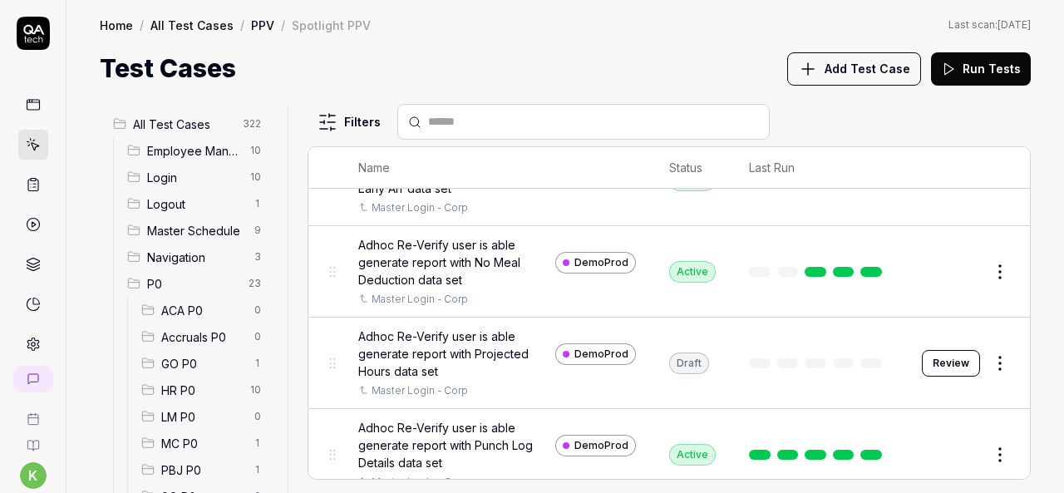
click at [475, 62] on div "Test Cases Add Test Case Run Tests" at bounding box center [565, 68] width 931 height 37
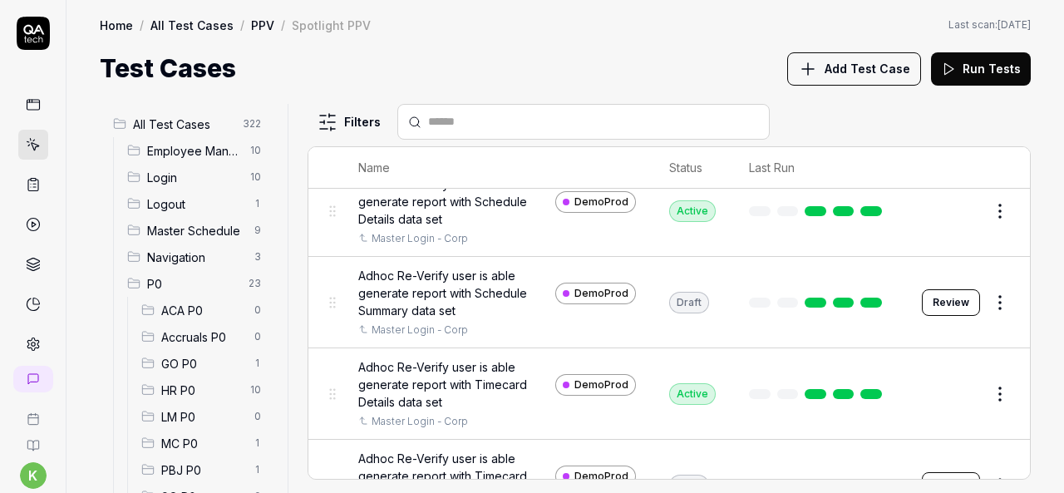
scroll to position [419, 0]
click at [933, 300] on button "Review" at bounding box center [951, 301] width 58 height 27
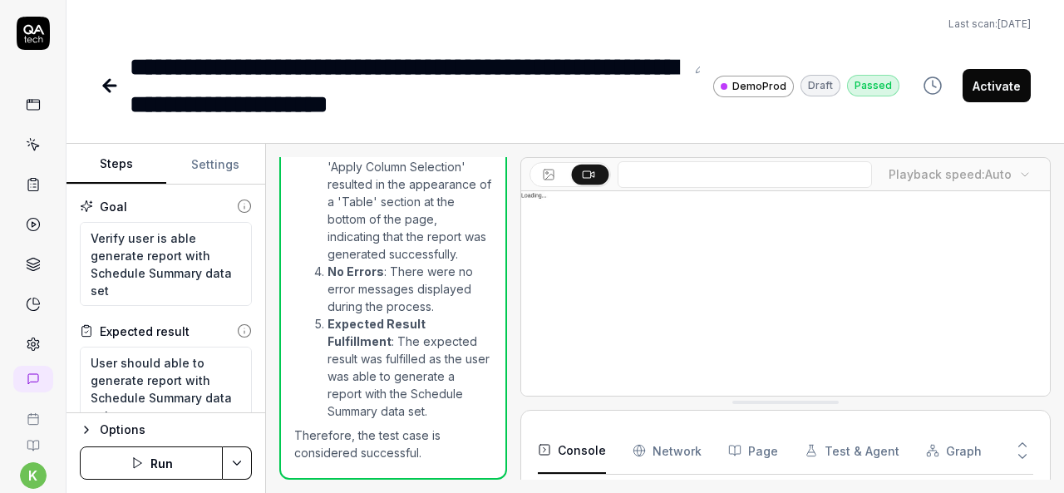
scroll to position [5679, 0]
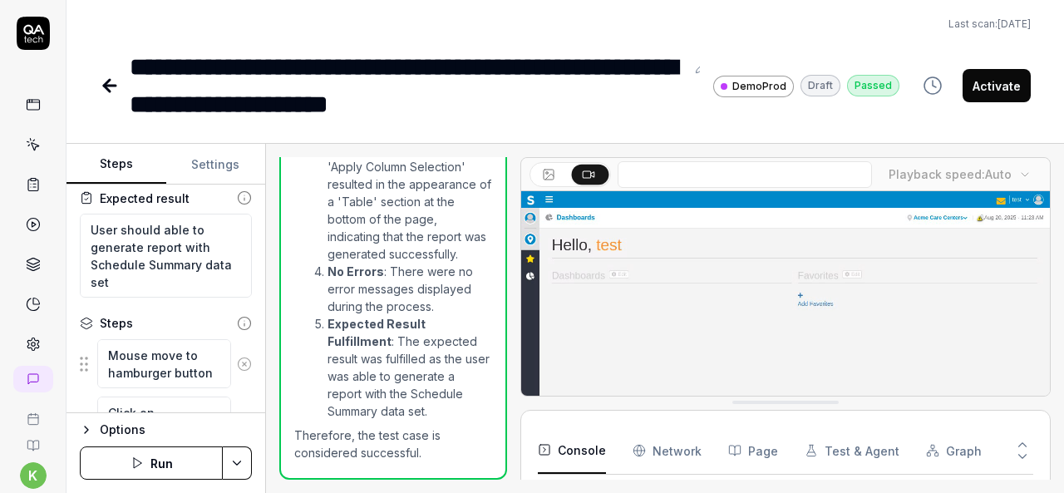
type textarea "*"
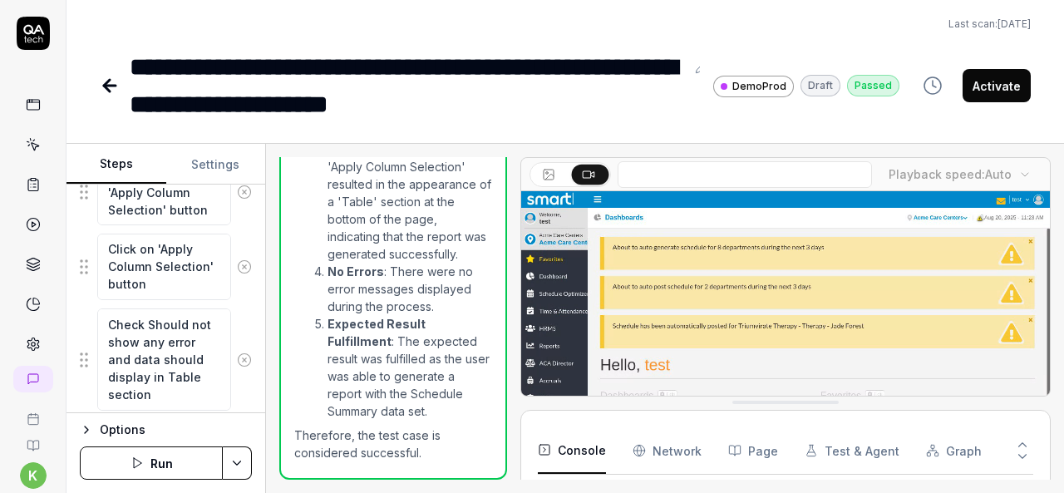
scroll to position [1099, 0]
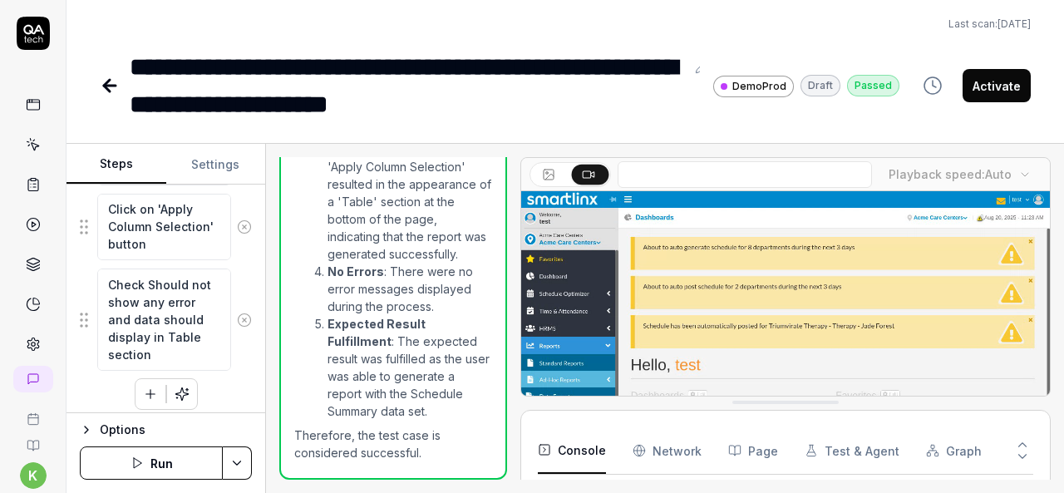
click at [106, 83] on icon at bounding box center [107, 86] width 6 height 12
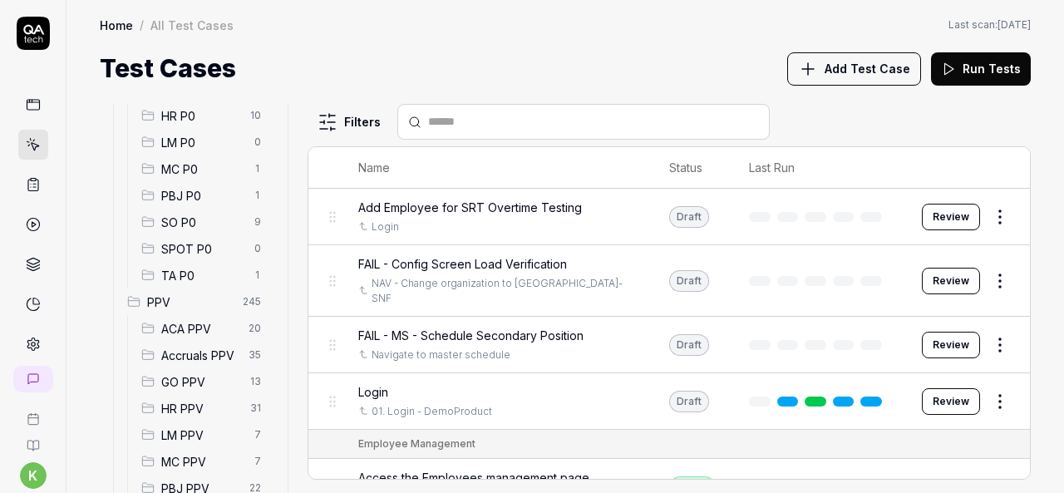
scroll to position [326, 0]
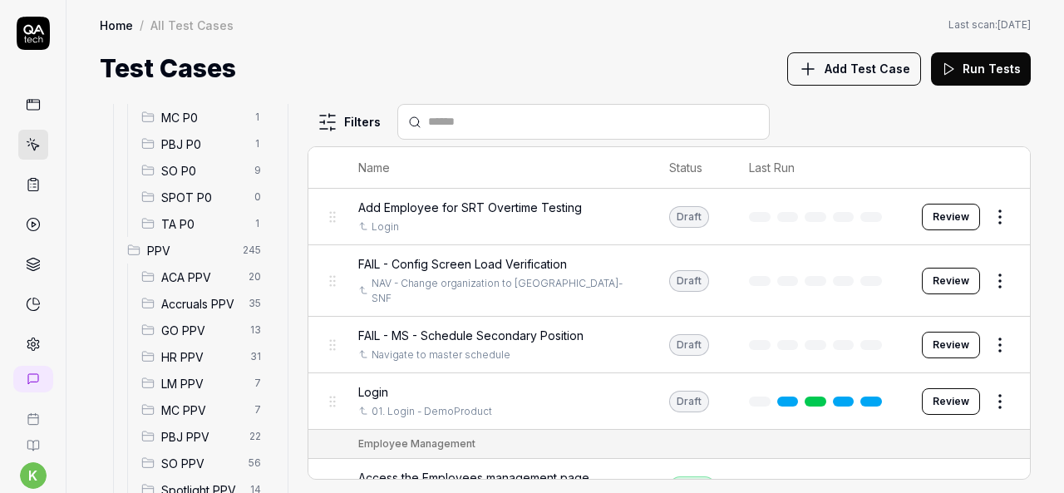
click at [200, 455] on span "SO PPV" at bounding box center [199, 463] width 77 height 17
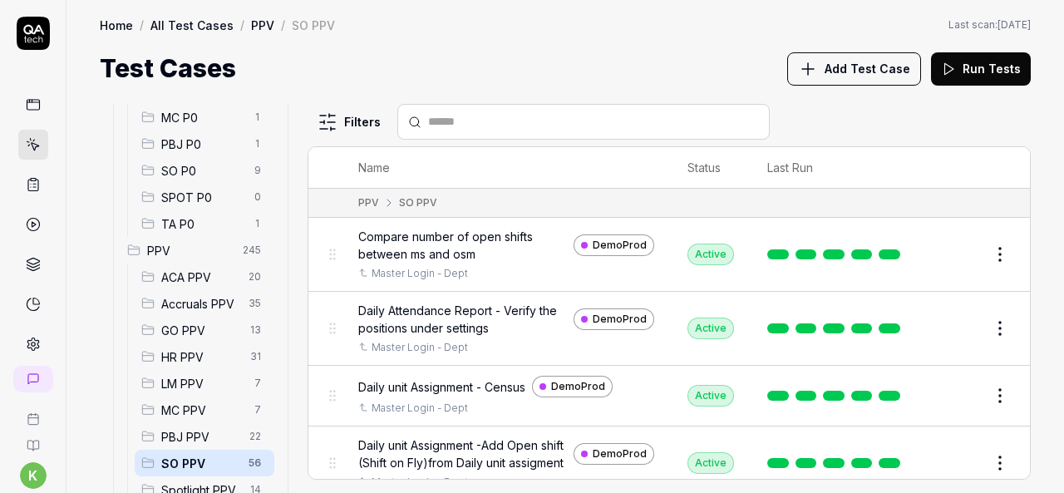
click at [200, 455] on span "SO PPV" at bounding box center [199, 463] width 77 height 17
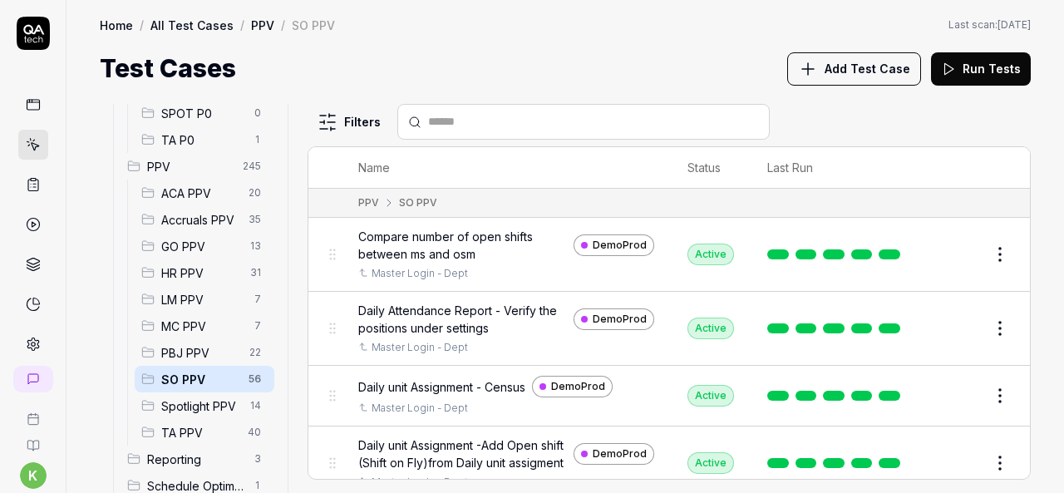
click at [200, 401] on span "Spotlight PPV" at bounding box center [200, 405] width 79 height 17
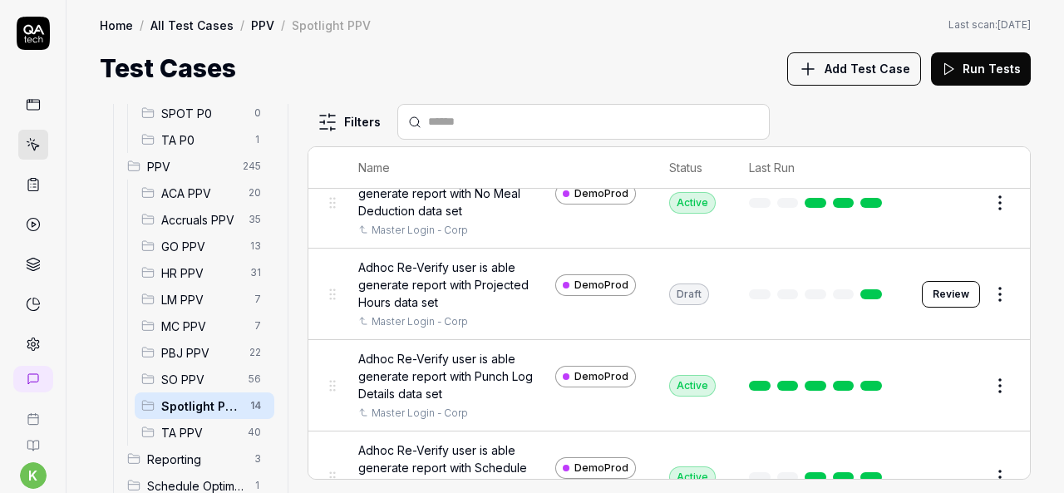
scroll to position [148, 0]
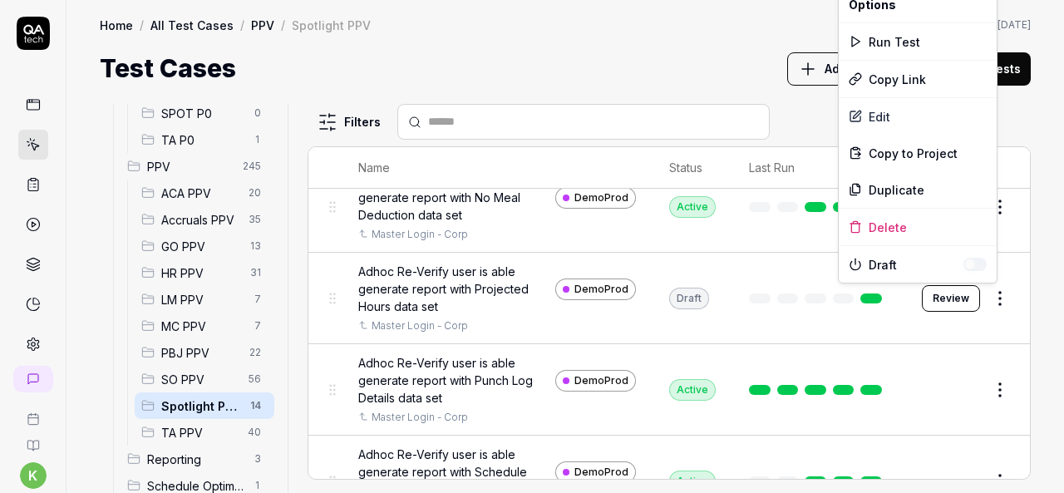
click at [980, 299] on html "k Home / All Test Cases / PPV / Spotlight PPV Home / All Test Cases / PPV / Spo…" at bounding box center [532, 246] width 1064 height 493
click at [904, 41] on div "Run Test" at bounding box center [918, 41] width 158 height 37
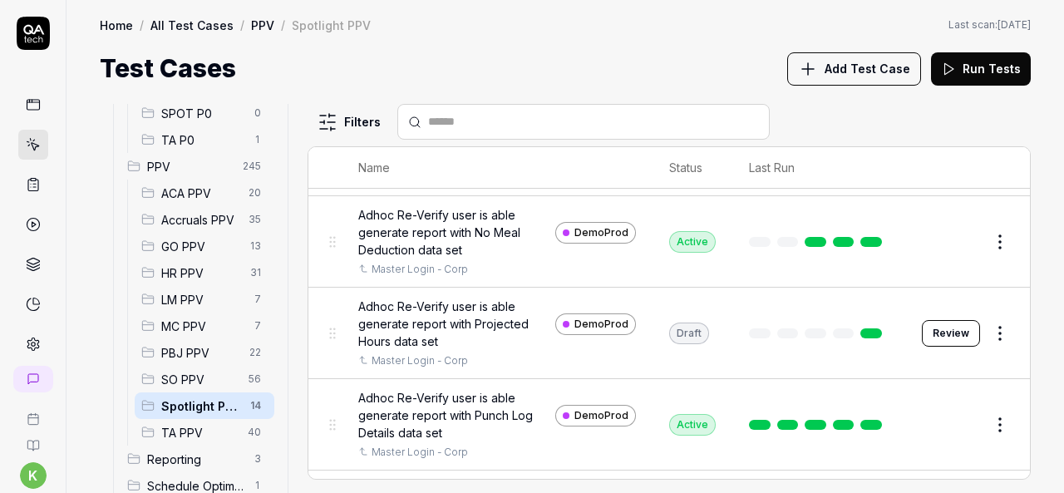
scroll to position [111, 0]
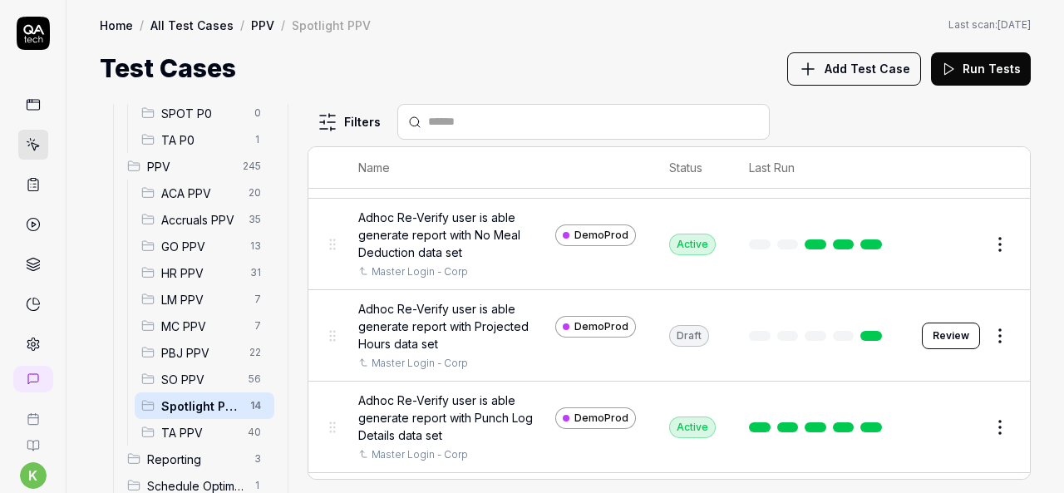
click at [444, 39] on div "Home / All Test Cases / PPV / Spotlight PPV Home / All Test Cases / PPV / Spotl…" at bounding box center [564, 43] width 997 height 87
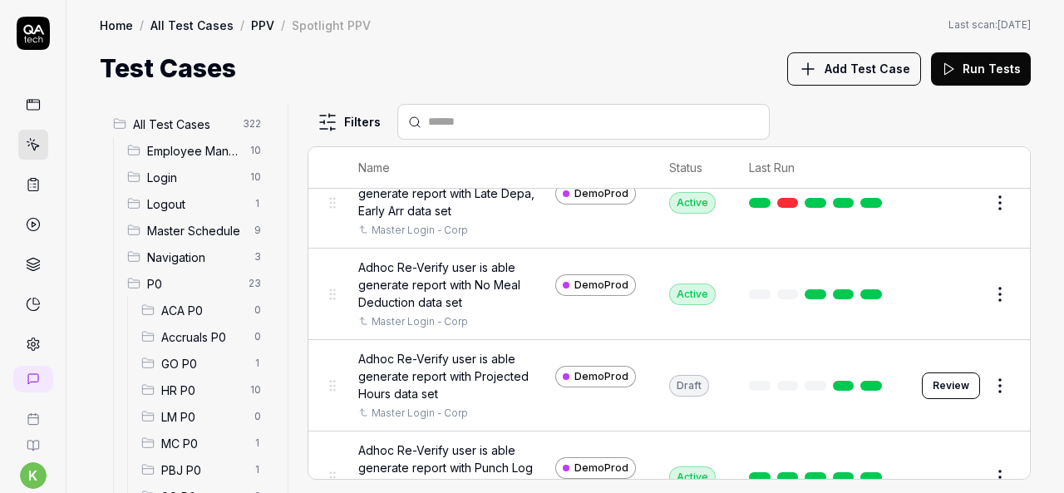
scroll to position [62, 0]
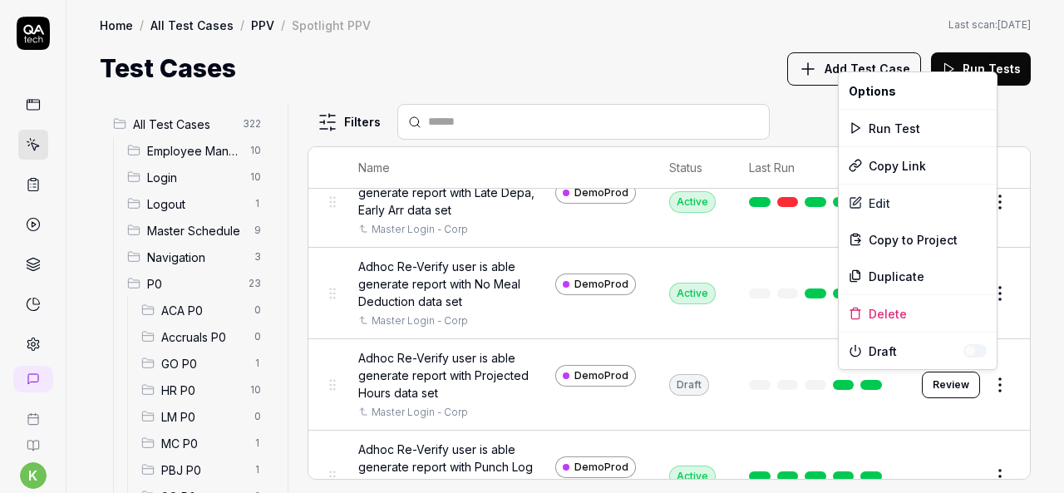
click at [982, 385] on html "k Home / All Test Cases / PPV / Spotlight PPV Home / All Test Cases / PPV / Spo…" at bounding box center [532, 246] width 1064 height 493
click at [894, 126] on div "Run Test" at bounding box center [918, 128] width 158 height 37
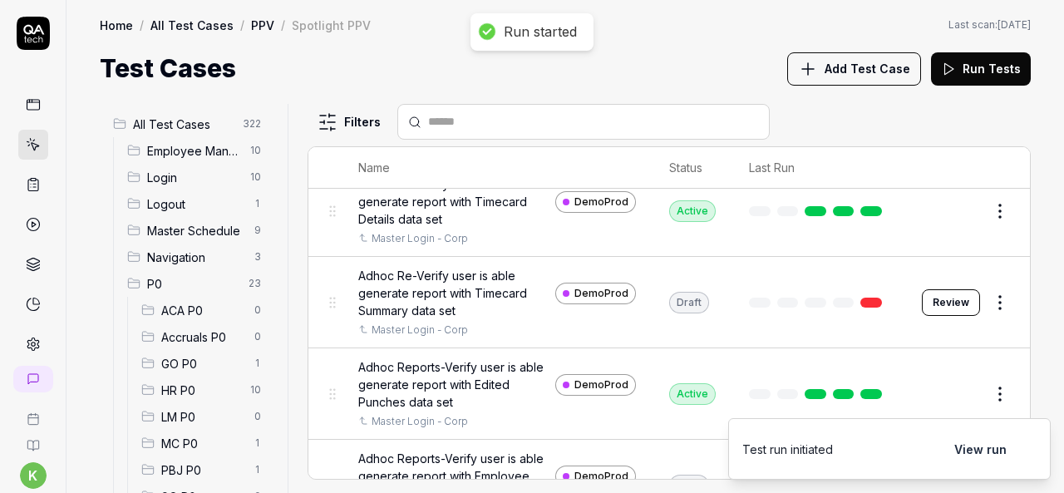
scroll to position [605, 0]
